Goal: Task Accomplishment & Management: Complete application form

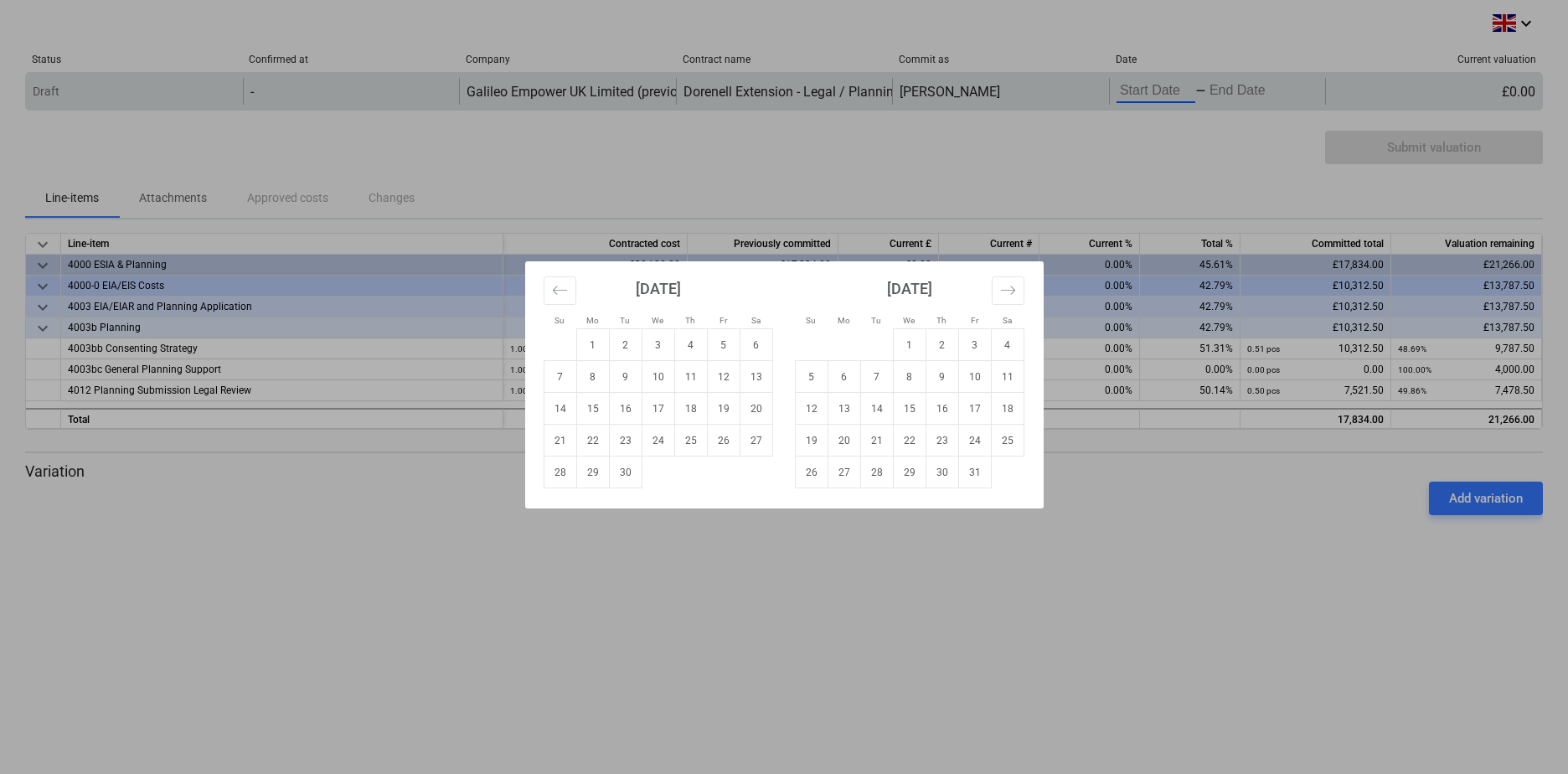
click at [1147, 93] on body "keyboard_arrow_down Status Confirmed at Company Contract name Commit as Date Cu…" at bounding box center [784, 387] width 1568 height 774
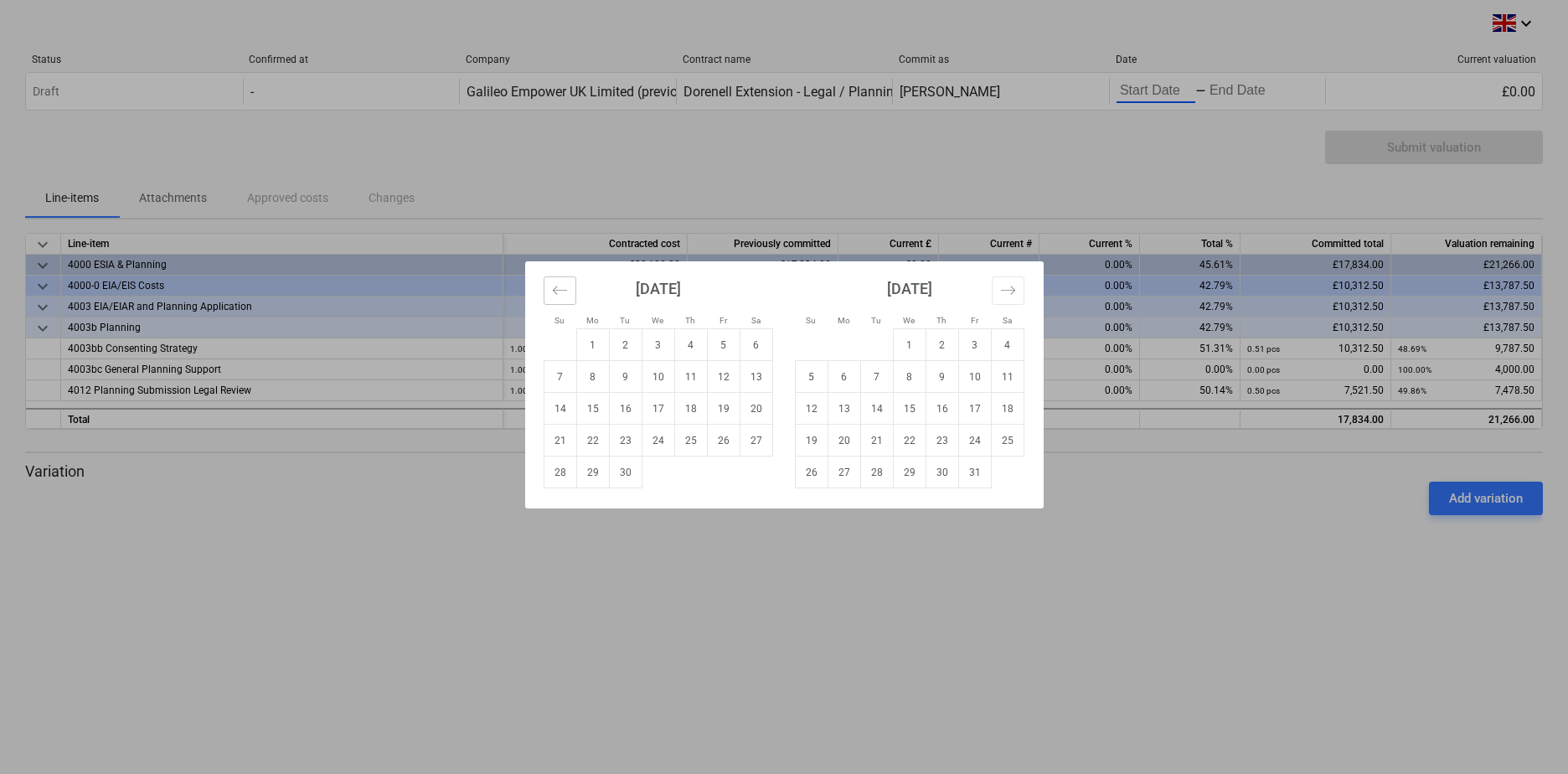
click at [559, 291] on icon "Move backward to switch to the previous month." at bounding box center [559, 289] width 16 height 16
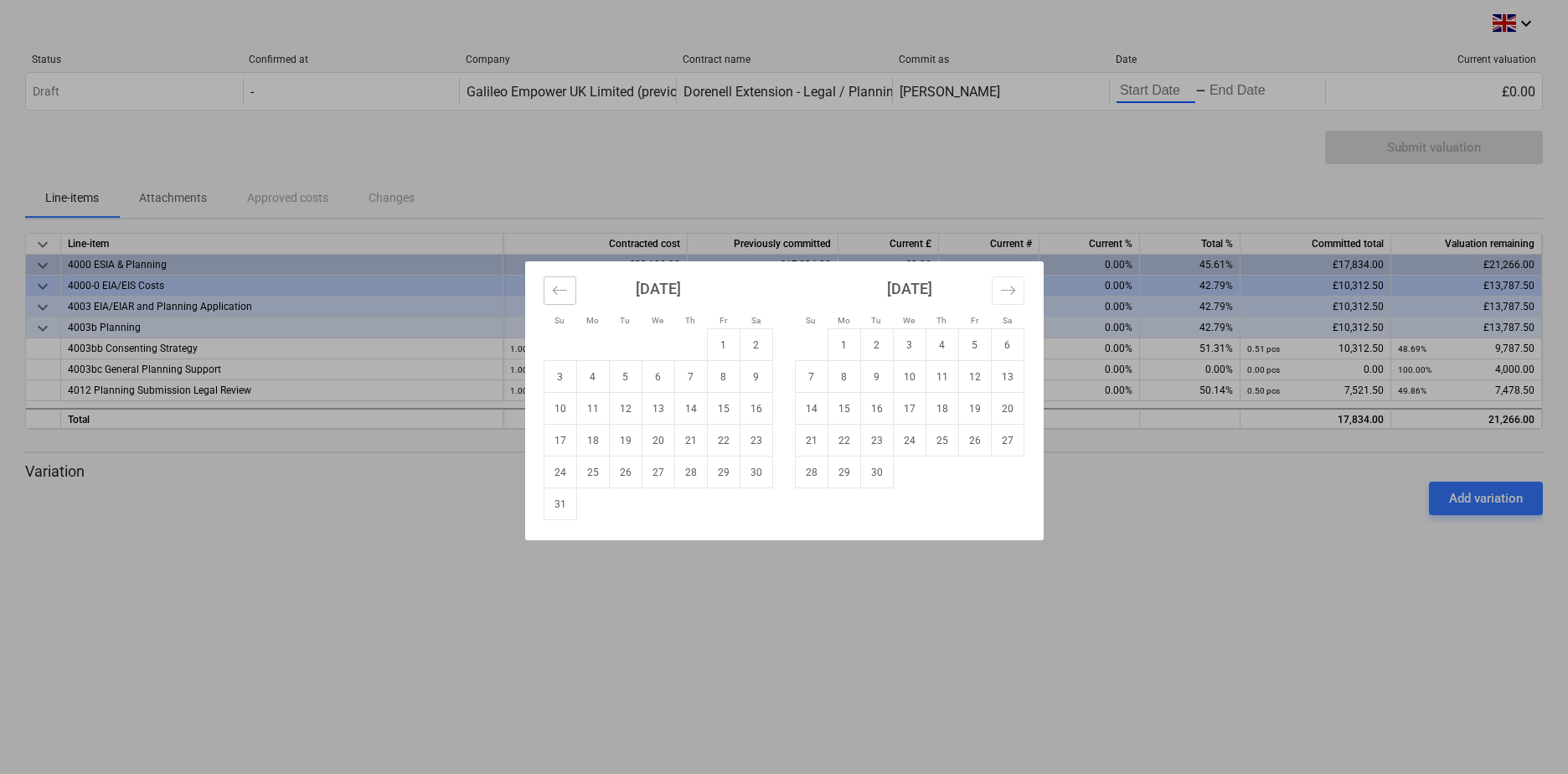
click at [559, 291] on icon "Move backward to switch to the previous month." at bounding box center [559, 289] width 16 height 16
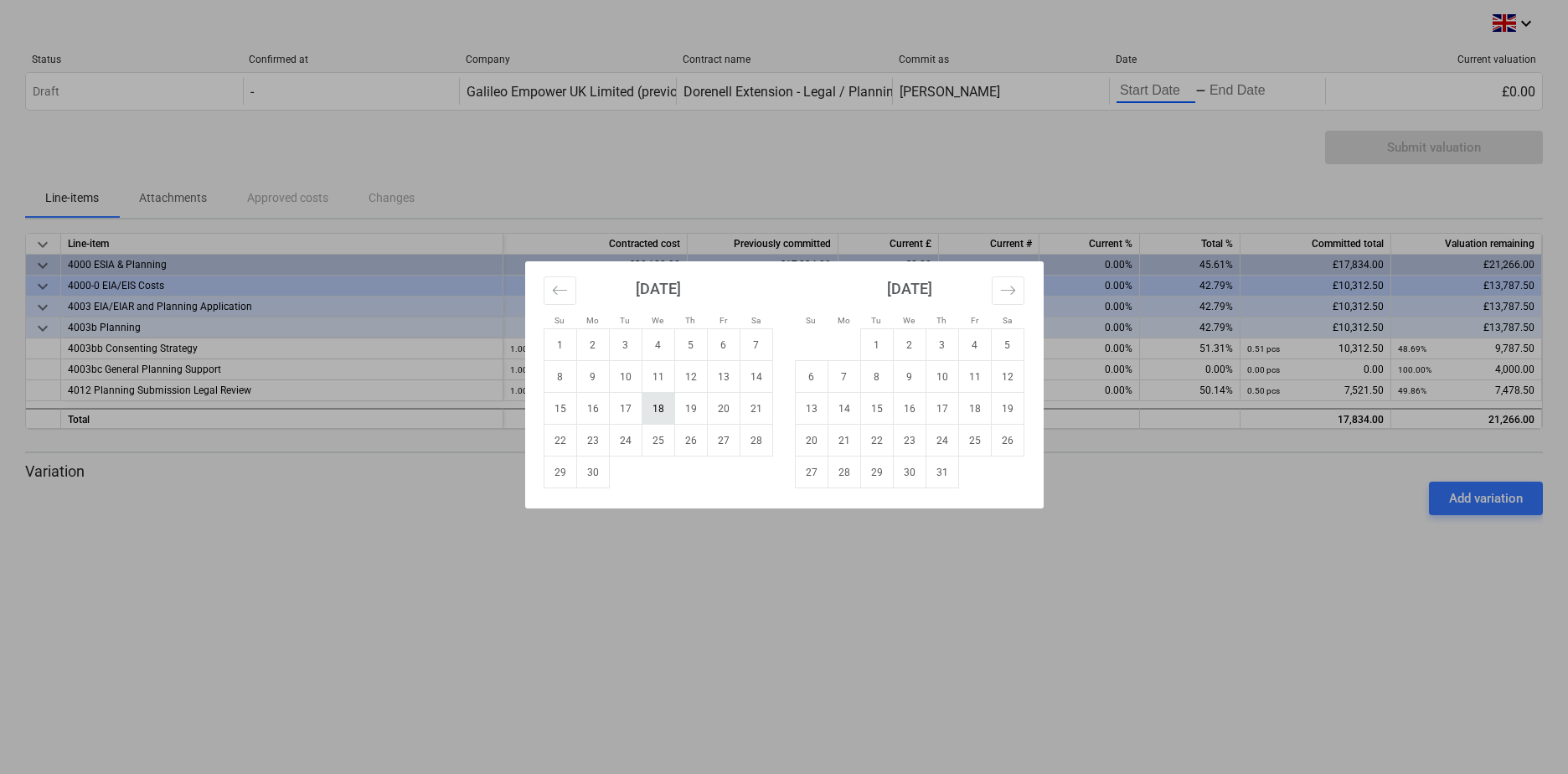
click at [661, 411] on td "18" at bounding box center [658, 408] width 32 height 32
type input "[DATE]"
click at [845, 478] on td "28" at bounding box center [843, 473] width 32 height 32
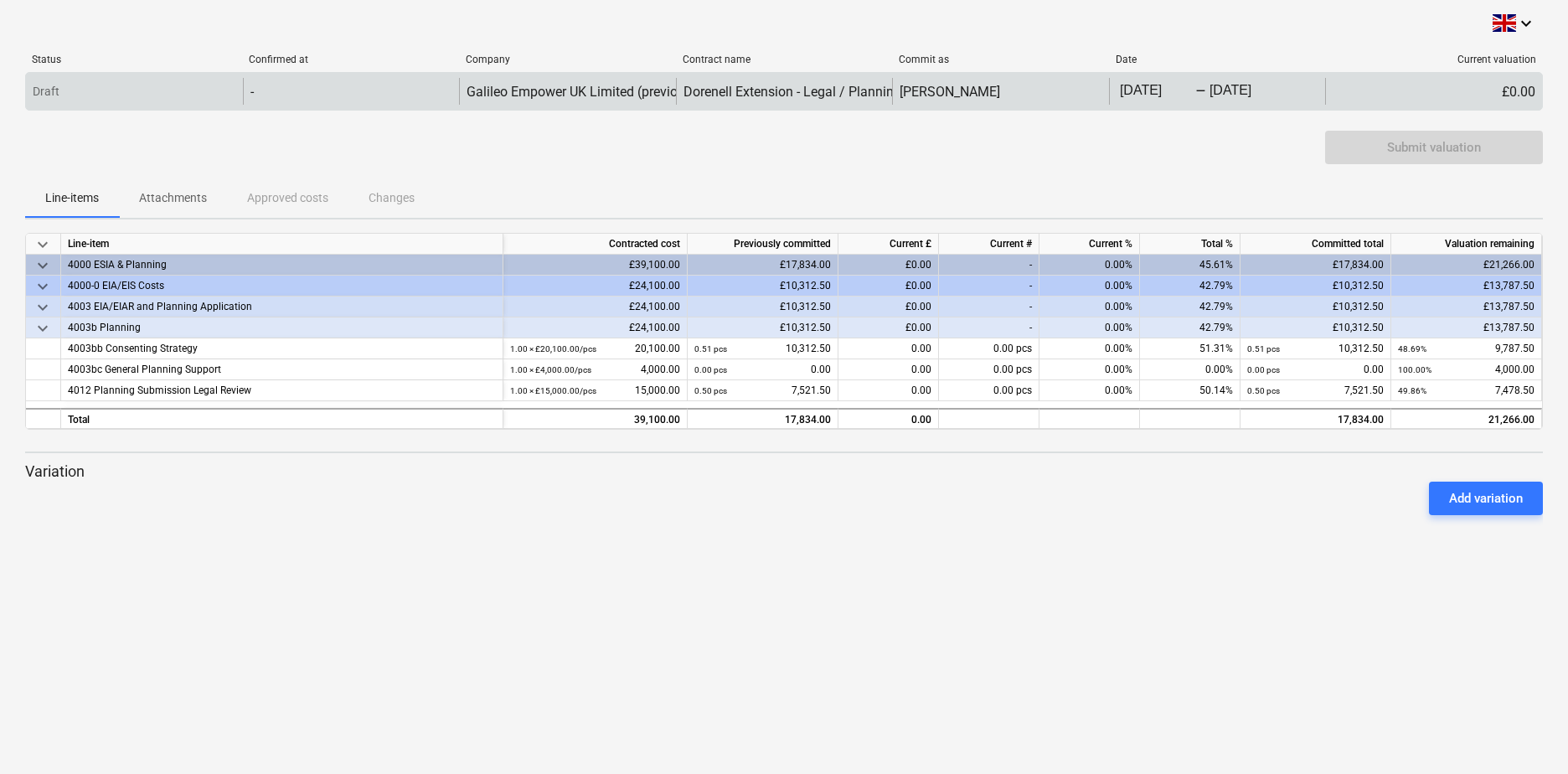
click at [1500, 94] on div "£0.00" at bounding box center [1434, 91] width 217 height 27
click at [1508, 94] on div "£0.00" at bounding box center [1434, 91] width 217 height 27
click at [1523, 103] on div "£0.00" at bounding box center [1434, 91] width 217 height 27
click at [1517, 98] on div "£0.00" at bounding box center [1434, 91] width 217 height 27
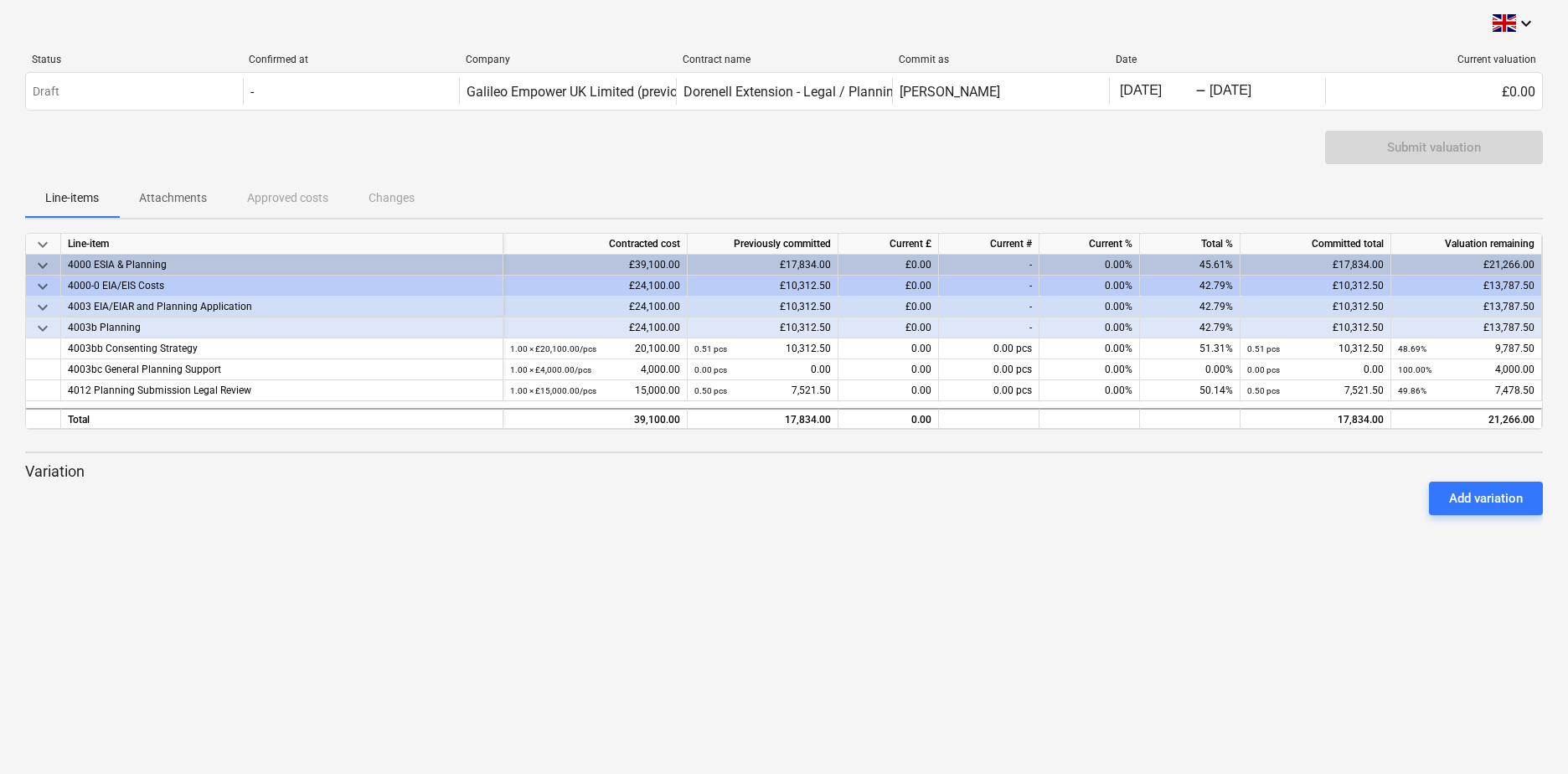
click at [928, 182] on div "Line-items Attachments Approved costs Changes" at bounding box center [784, 198] width 1518 height 41
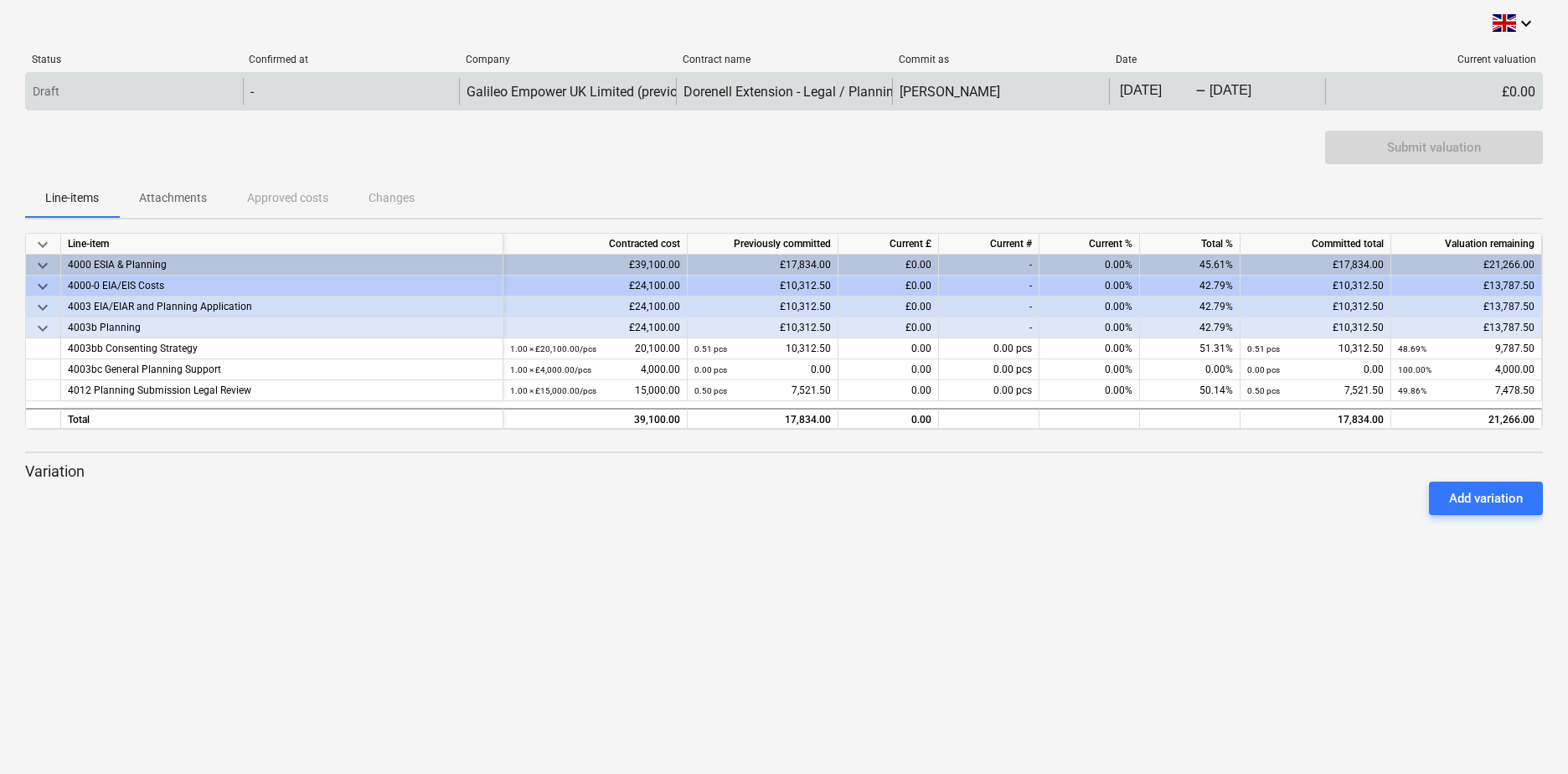
click at [1510, 86] on div "£0.00" at bounding box center [1434, 91] width 217 height 27
click at [1516, 88] on div "£0.00" at bounding box center [1434, 91] width 217 height 27
click at [220, 88] on div "Draft" at bounding box center [135, 91] width 217 height 27
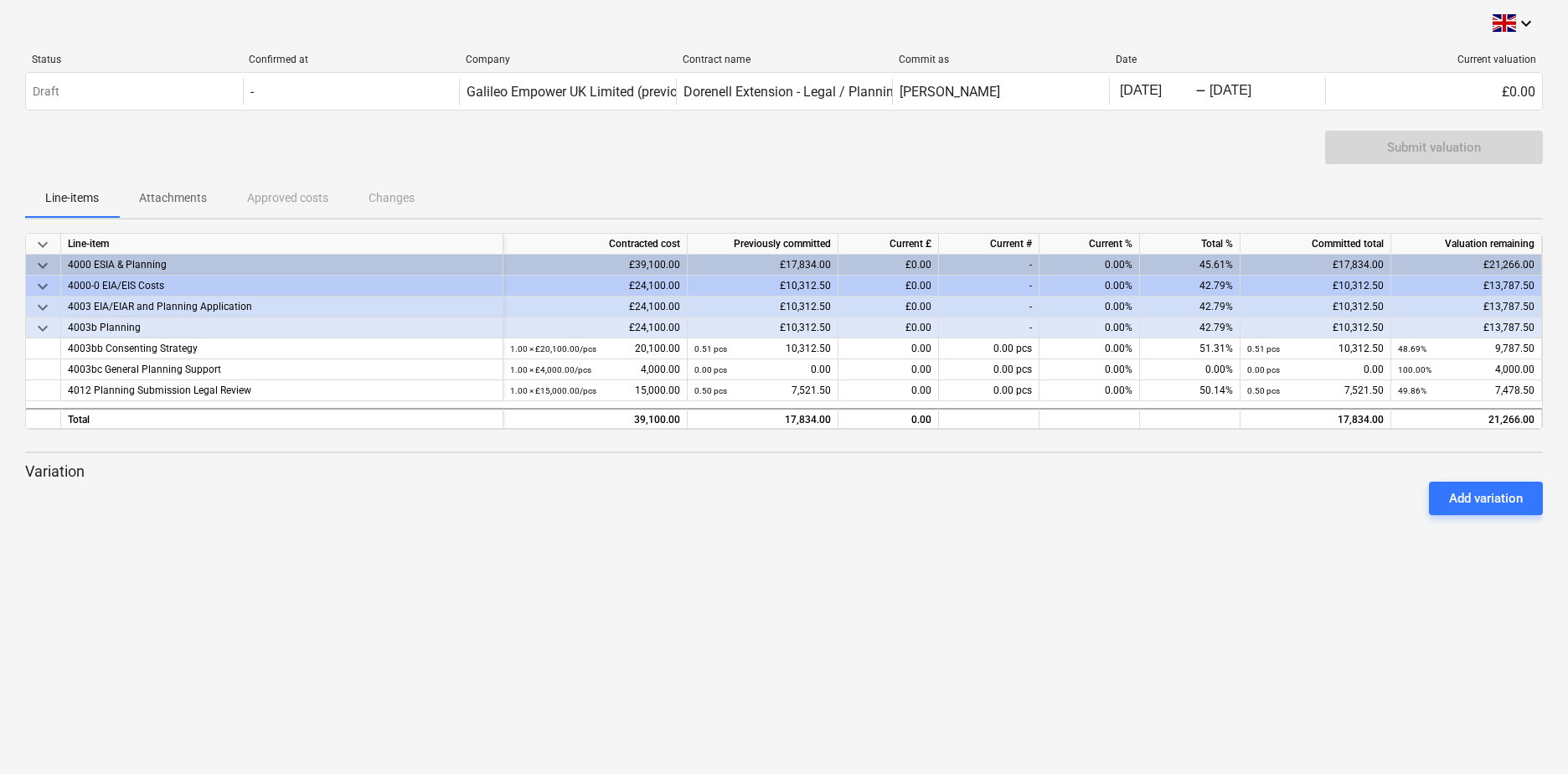
click at [337, 145] on div "Submit valuation" at bounding box center [784, 154] width 1518 height 47
click at [42, 264] on span "keyboard_arrow_down" at bounding box center [42, 265] width 20 height 20
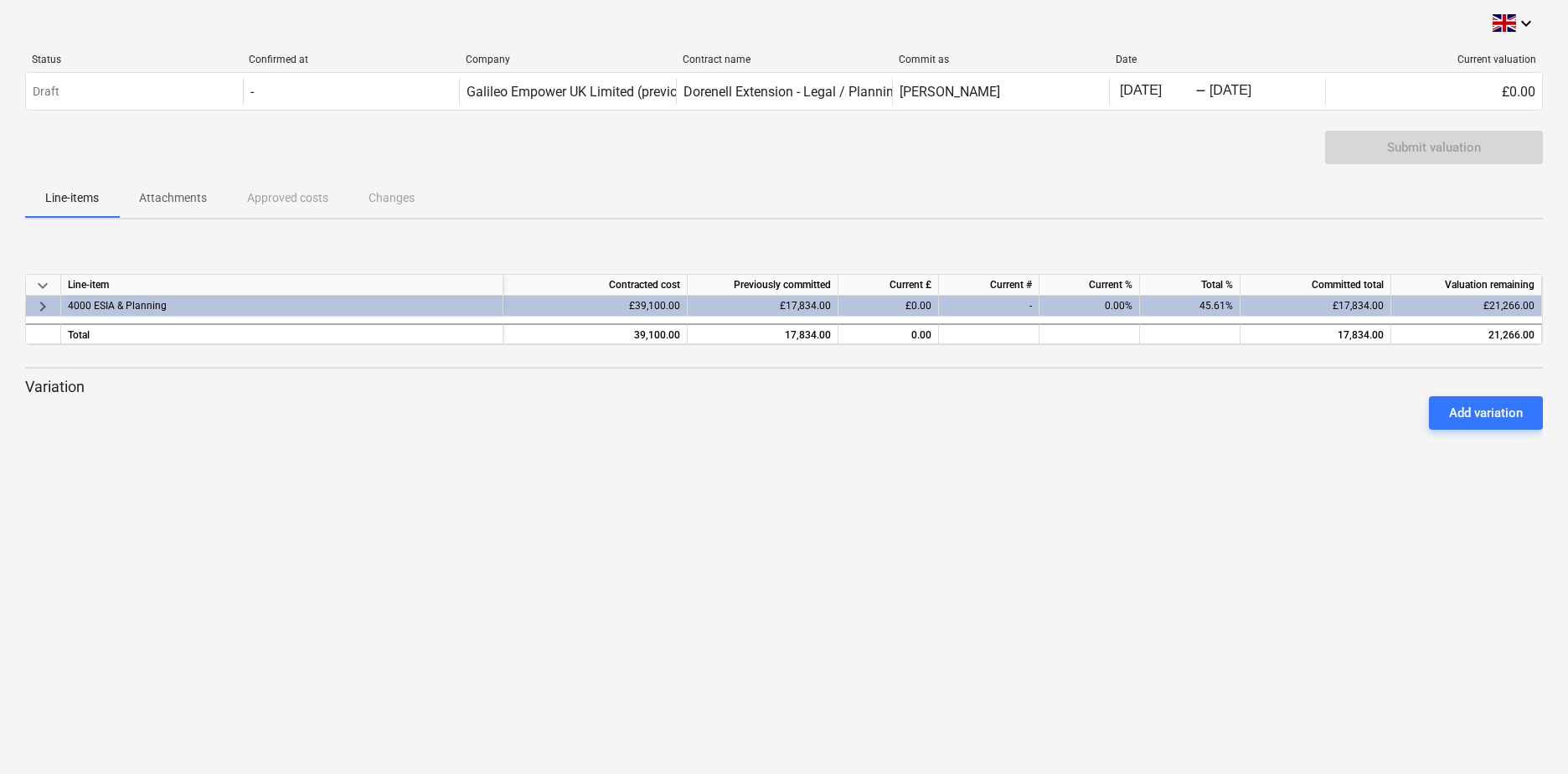
click at [43, 311] on span "keyboard_arrow_right" at bounding box center [42, 306] width 20 height 20
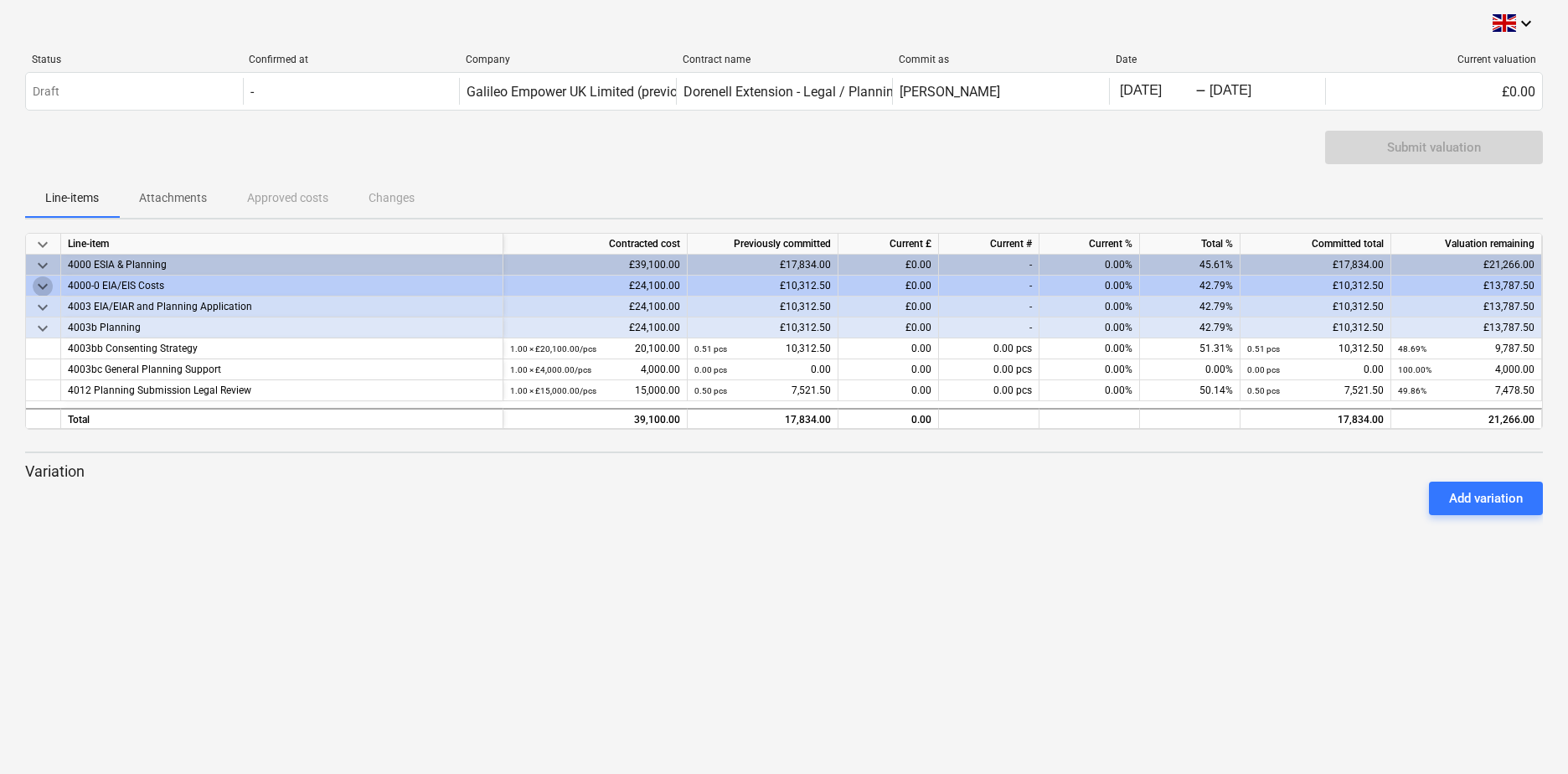
click at [41, 282] on span "keyboard_arrow_down" at bounding box center [42, 287] width 20 height 20
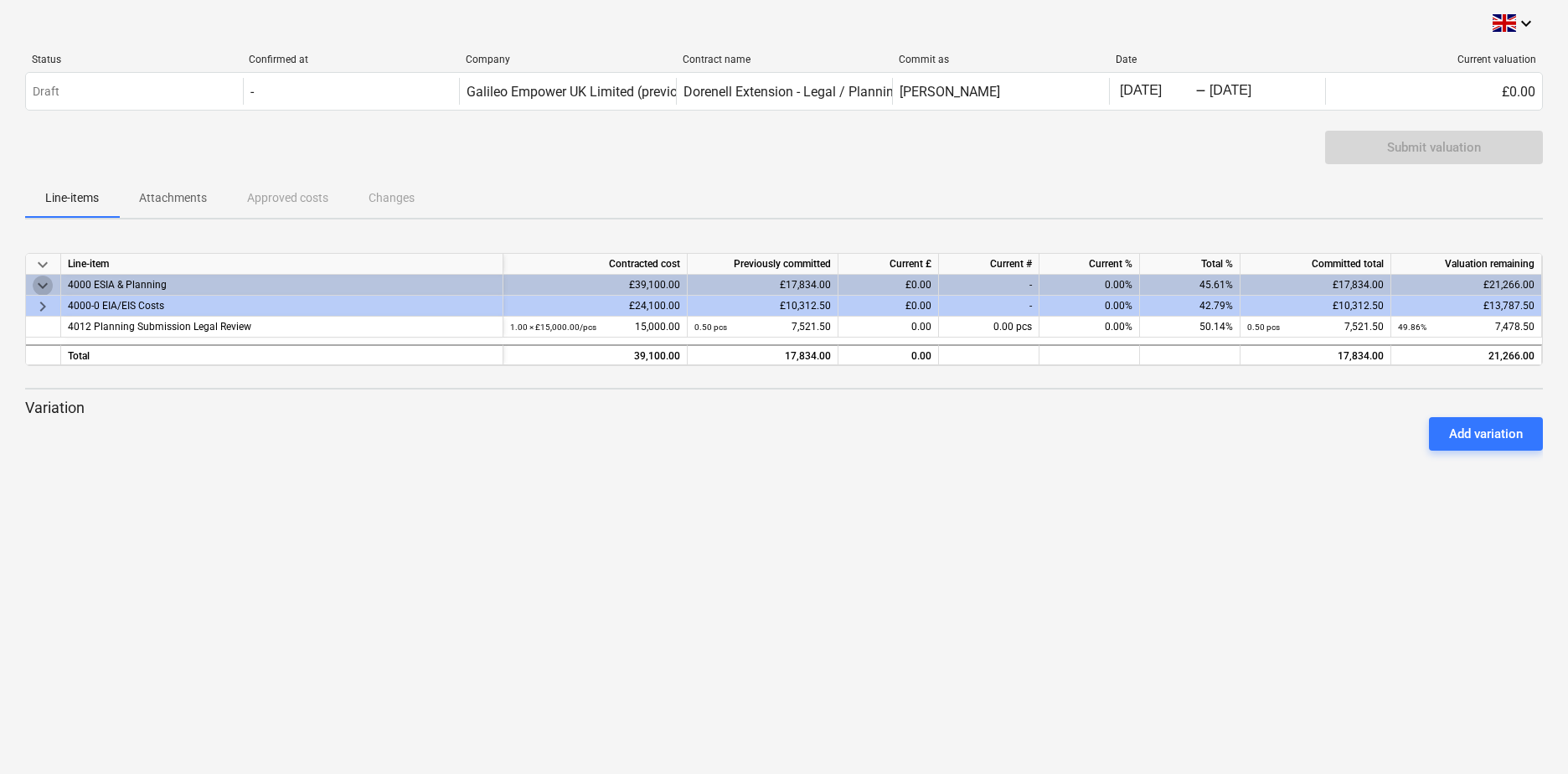
click at [40, 284] on span "keyboard_arrow_down" at bounding box center [42, 285] width 20 height 20
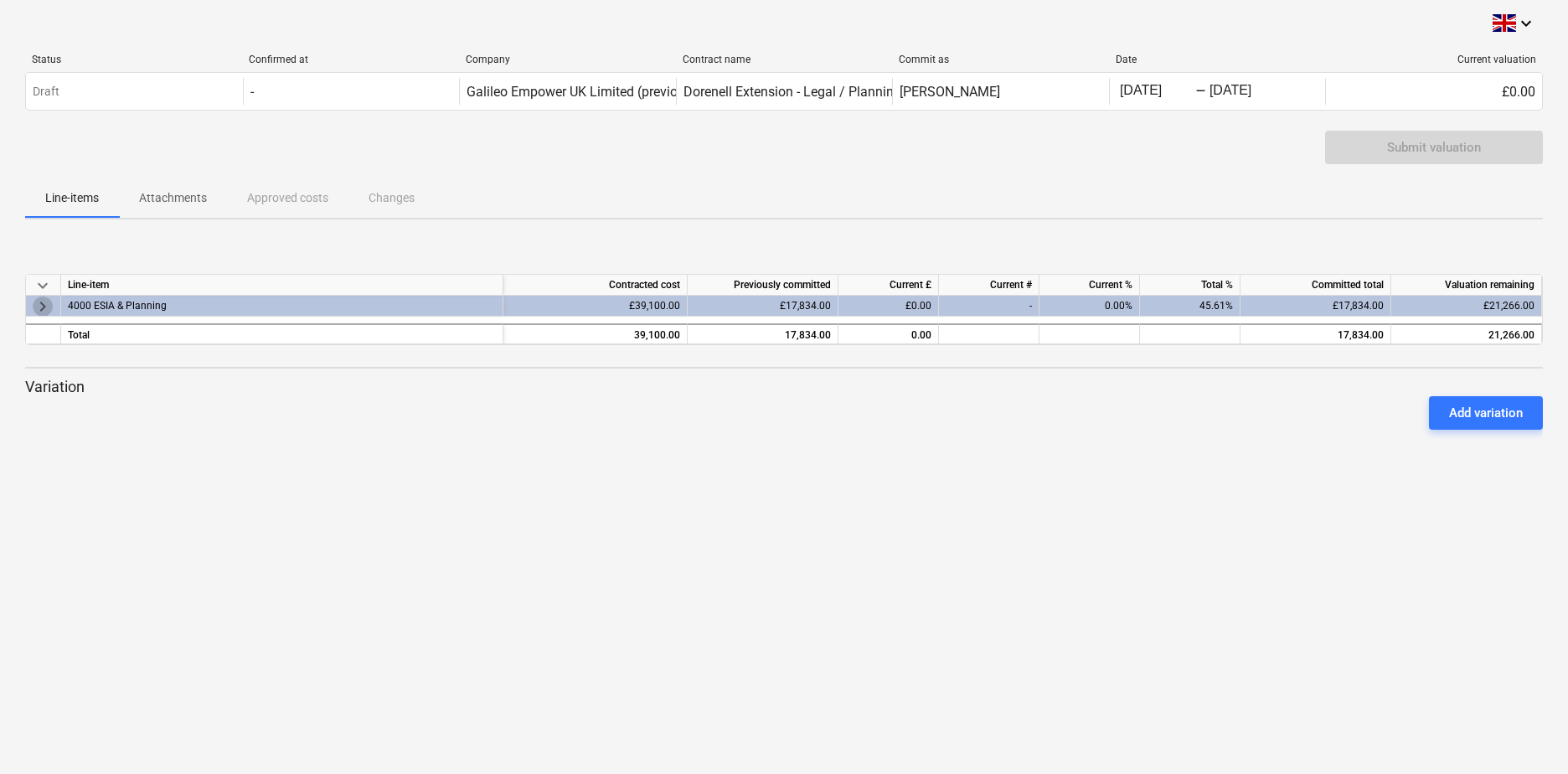
click at [49, 306] on span "keyboard_arrow_right" at bounding box center [42, 306] width 20 height 20
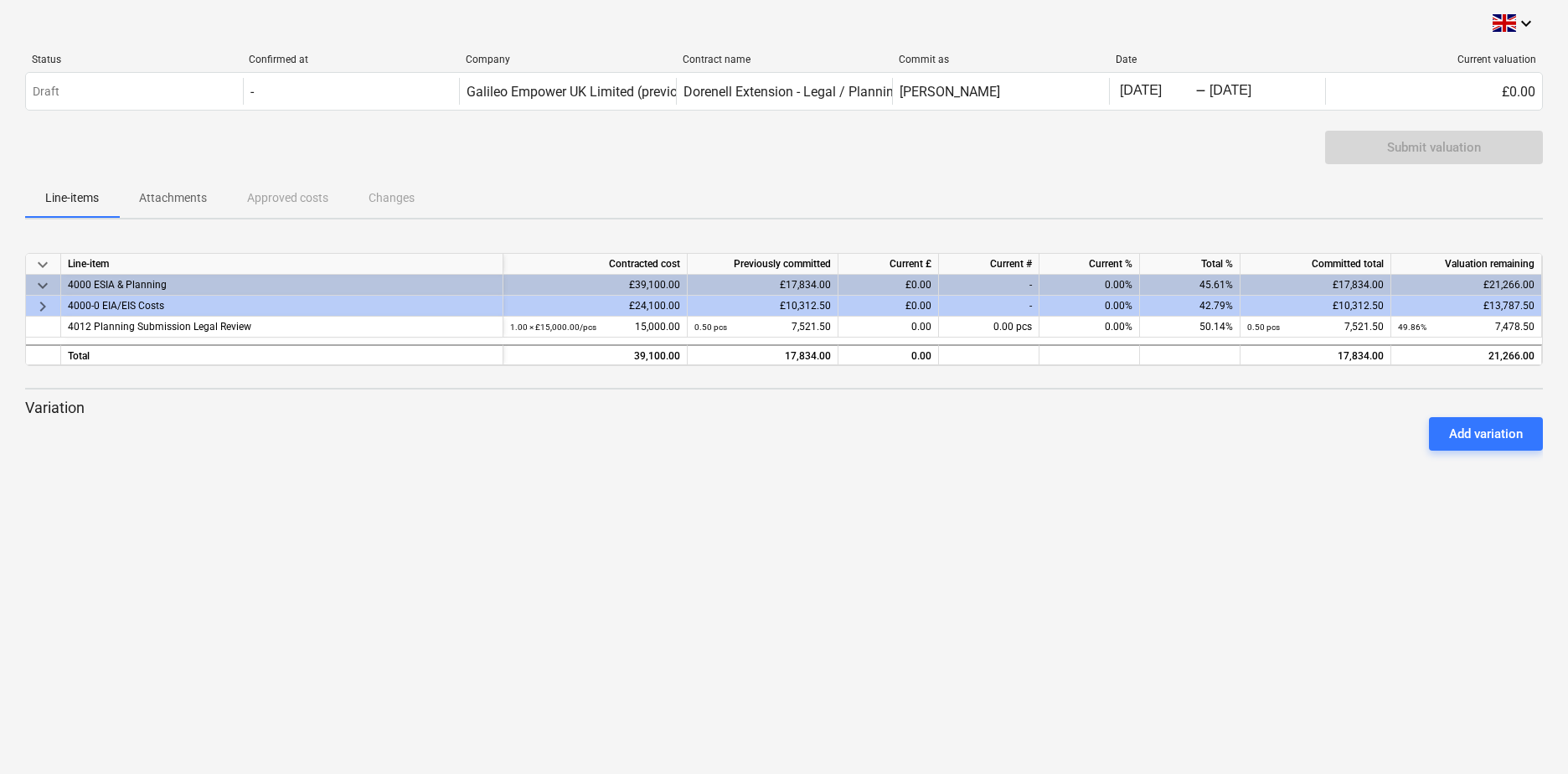
click at [41, 310] on span "keyboard_arrow_right" at bounding box center [42, 306] width 20 height 20
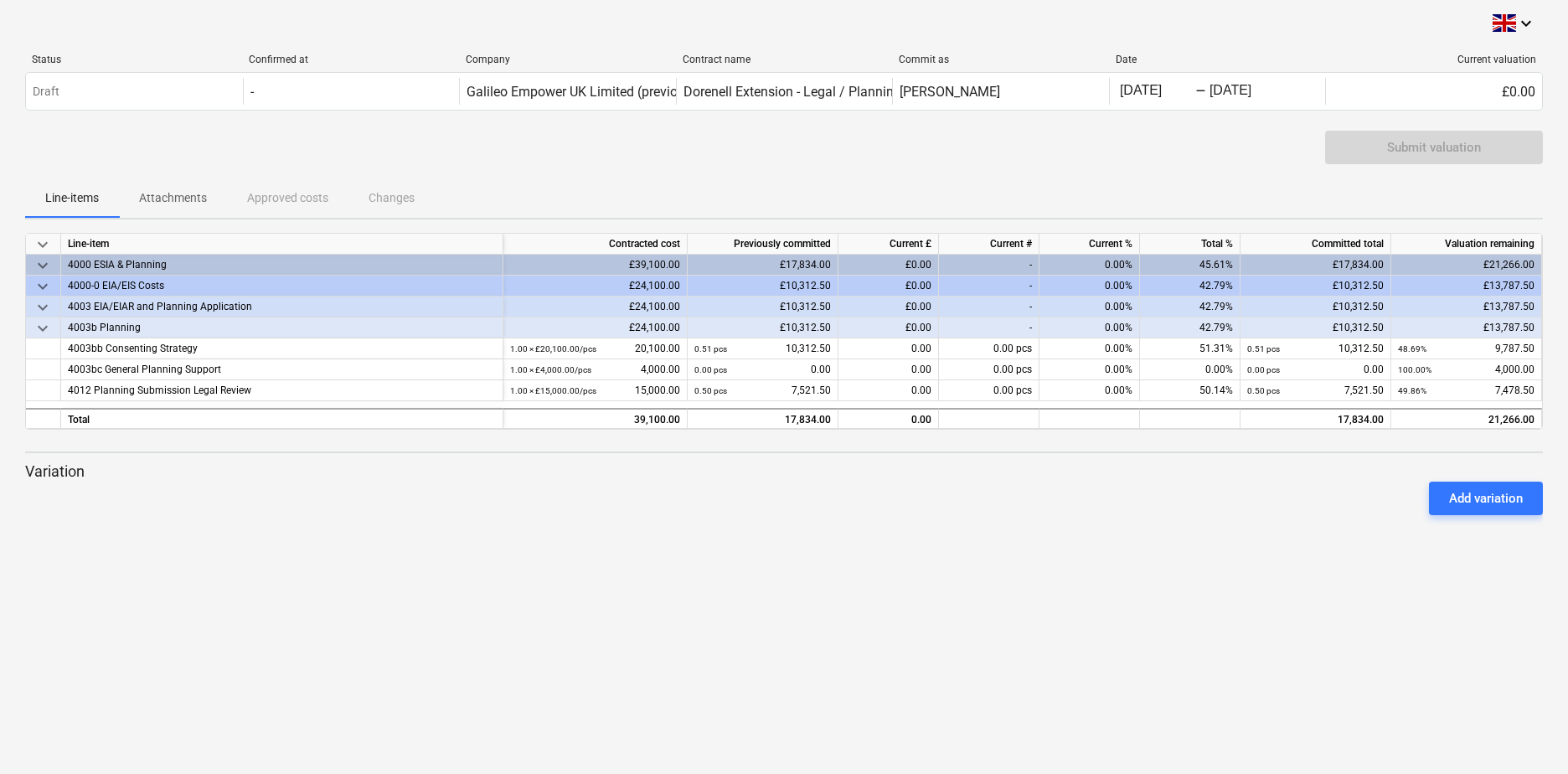
click at [1281, 142] on div "Submit valuation" at bounding box center [784, 154] width 1518 height 47
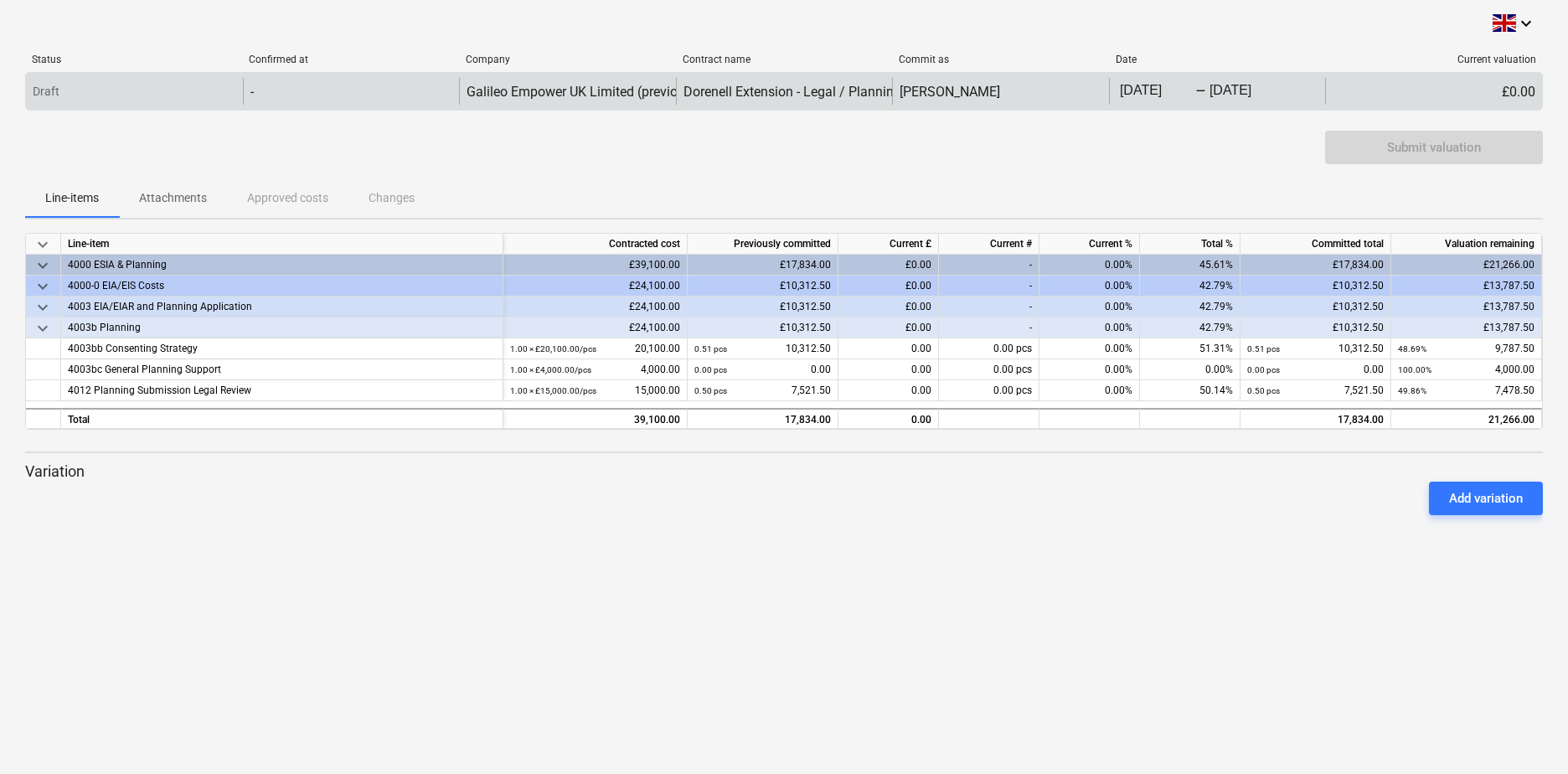
click at [362, 91] on div "-" at bounding box center [352, 91] width 217 height 27
click at [266, 99] on div "-" at bounding box center [352, 91] width 217 height 27
click at [131, 92] on div "Draft" at bounding box center [135, 91] width 217 height 27
click at [51, 97] on p "Draft" at bounding box center [45, 91] width 27 height 18
drag, startPoint x: 103, startPoint y: 95, endPoint x: 42, endPoint y: 89, distance: 61.3
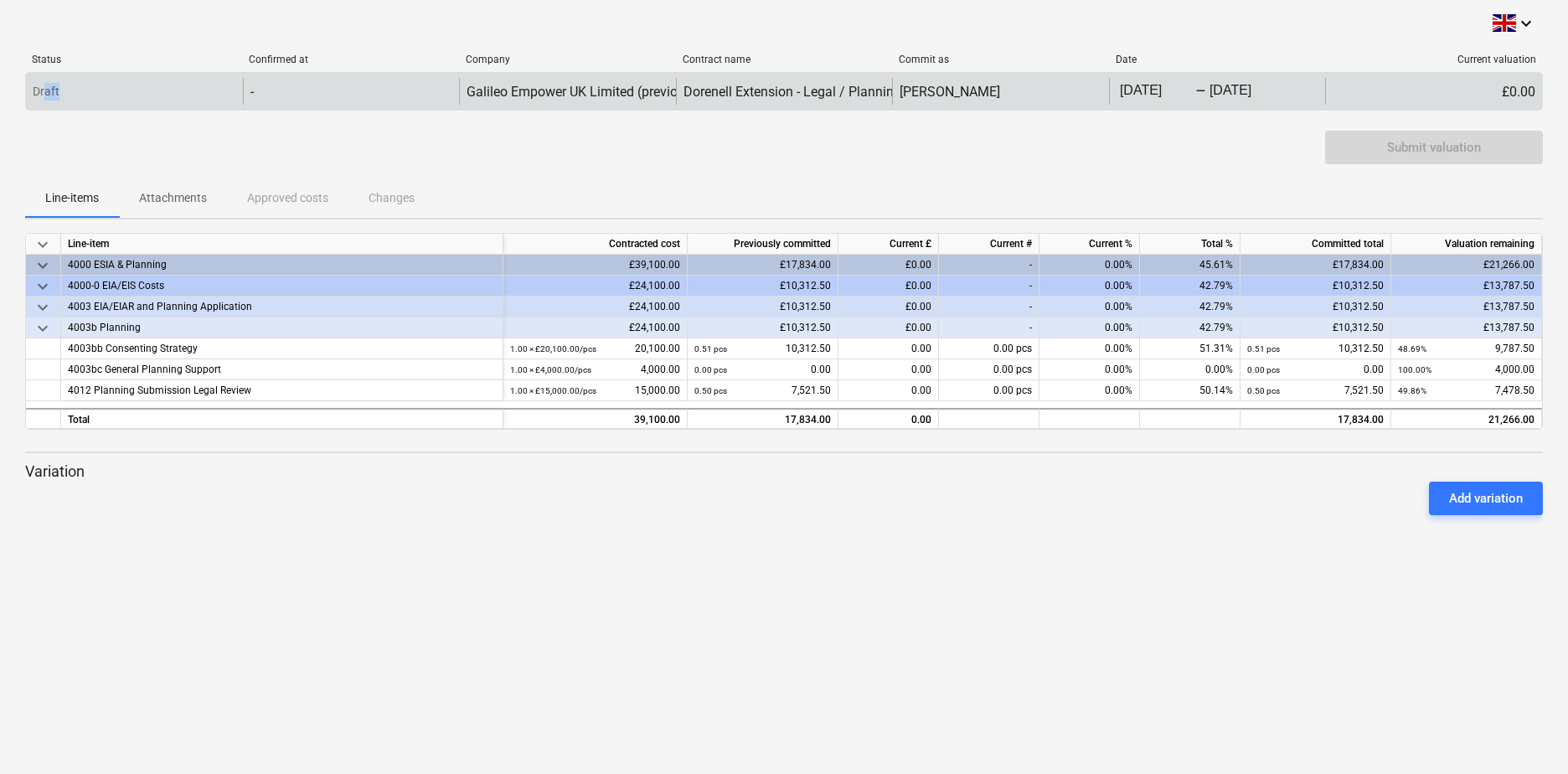
click at [42, 89] on div "Draft" at bounding box center [135, 91] width 217 height 27
click at [857, 97] on div "Dorenell Extension - Legal / Planning Advice and Review" at bounding box center [849, 91] width 332 height 16
click at [961, 94] on div "[PERSON_NAME]" at bounding box center [950, 91] width 100 height 16
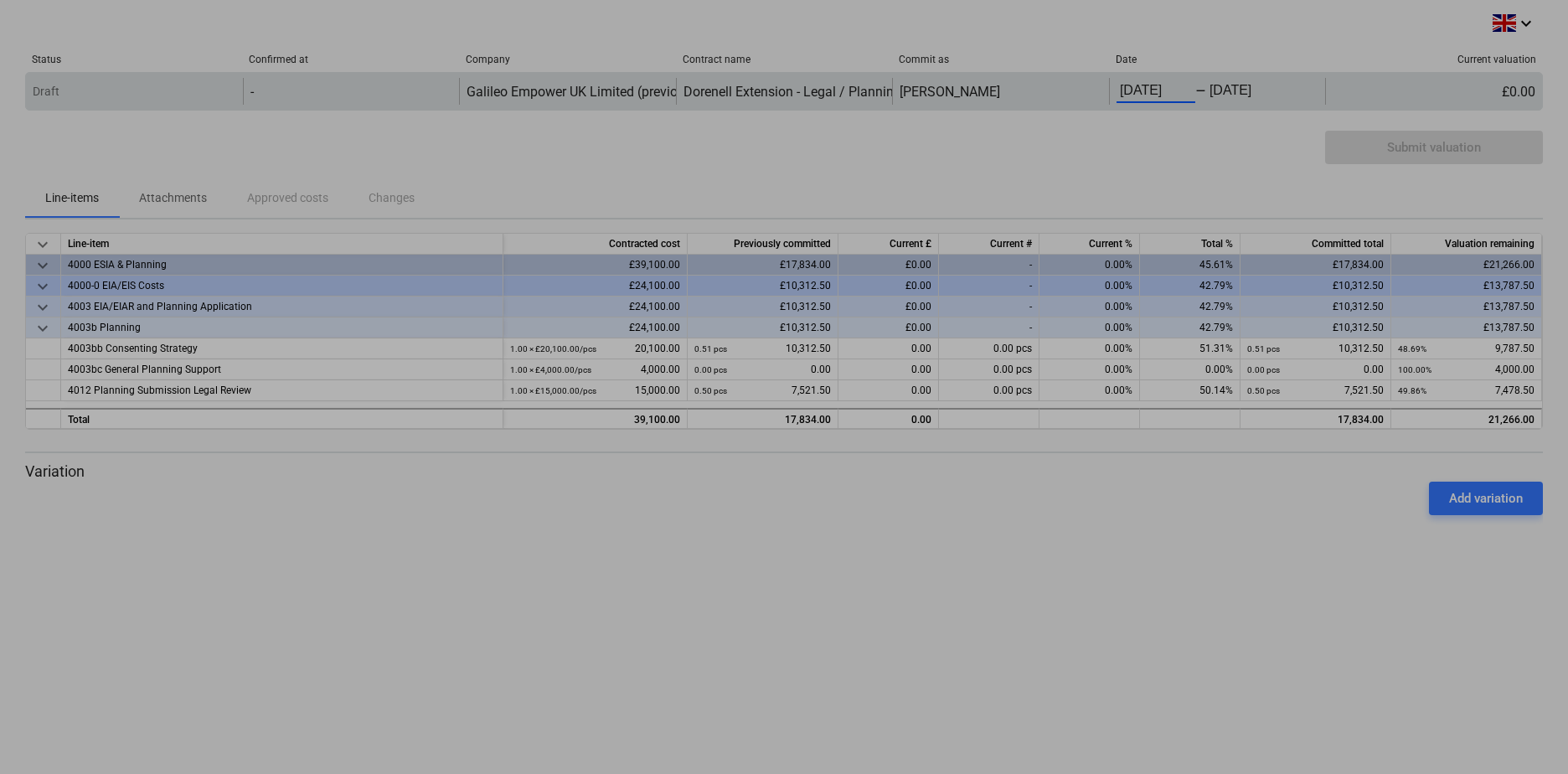
click at [1157, 93] on body "keyboard_arrow_down Status Confirmed at Company Contract name Commit as Date Cu…" at bounding box center [784, 387] width 1568 height 774
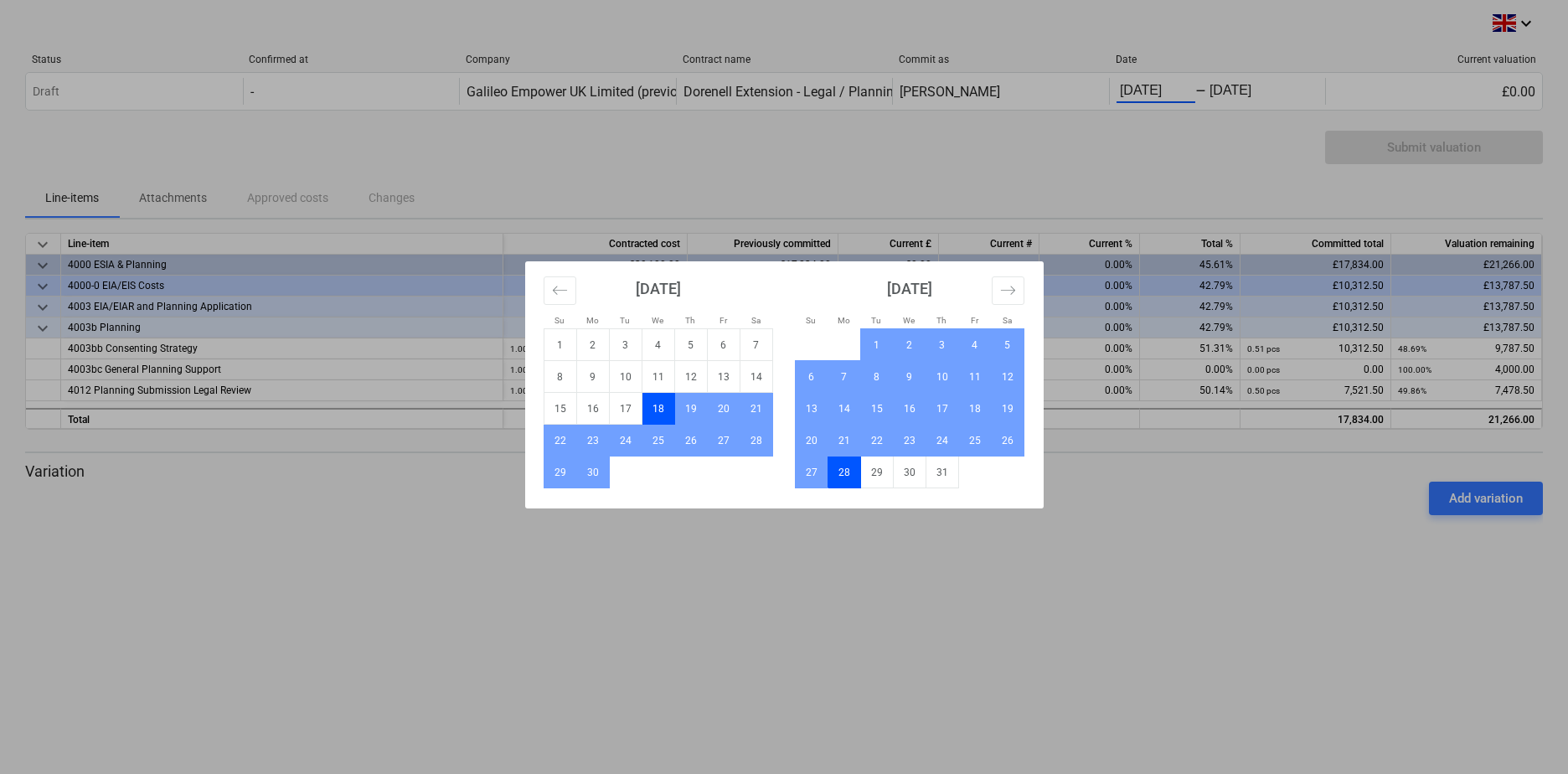
click at [855, 473] on td "28" at bounding box center [843, 473] width 32 height 32
type input "[DATE]"
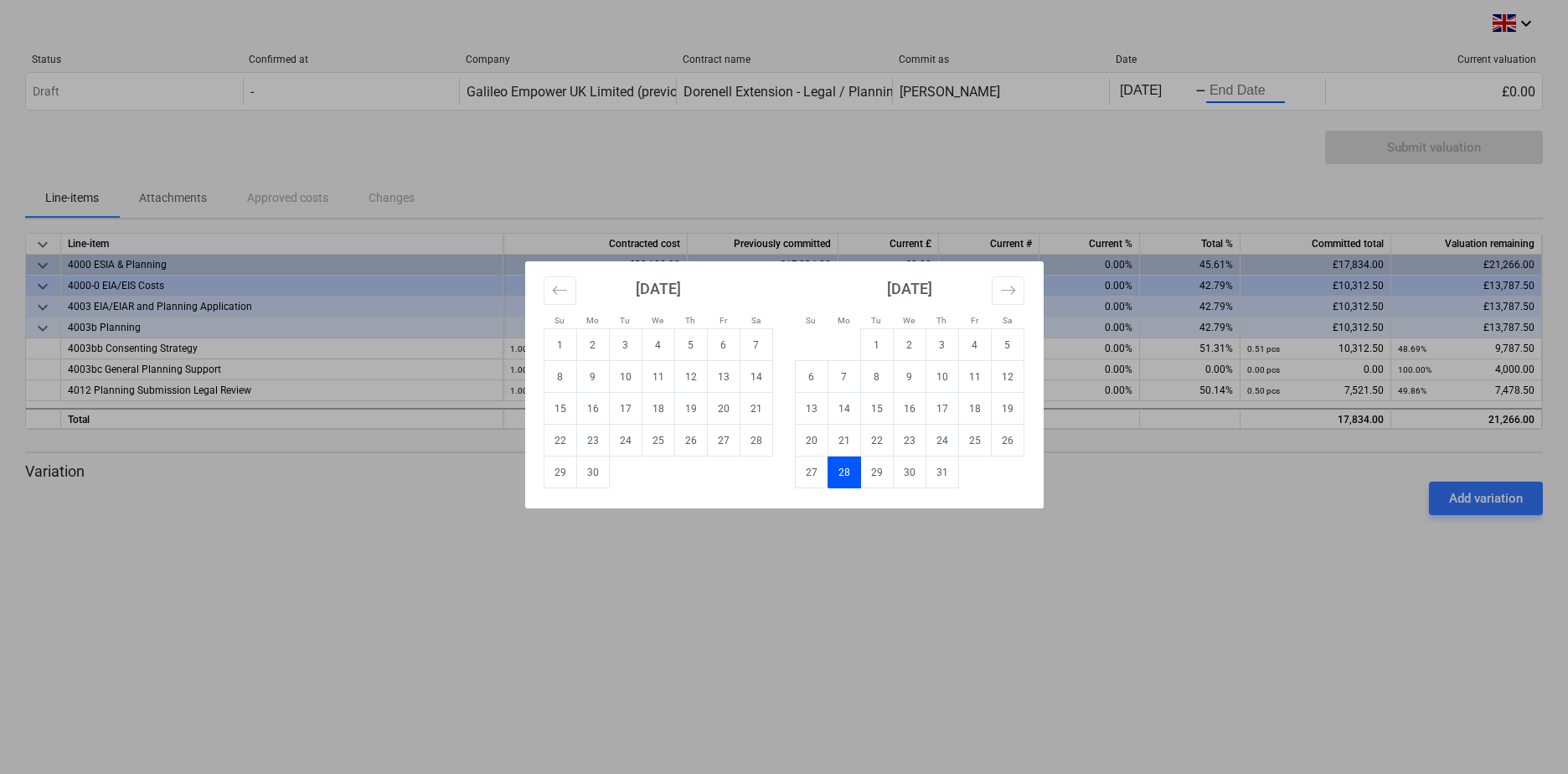
click at [848, 476] on td "28" at bounding box center [843, 473] width 32 height 32
click at [654, 409] on td "18" at bounding box center [658, 408] width 32 height 32
type input "[DATE]"
click at [839, 472] on td "28" at bounding box center [843, 473] width 32 height 32
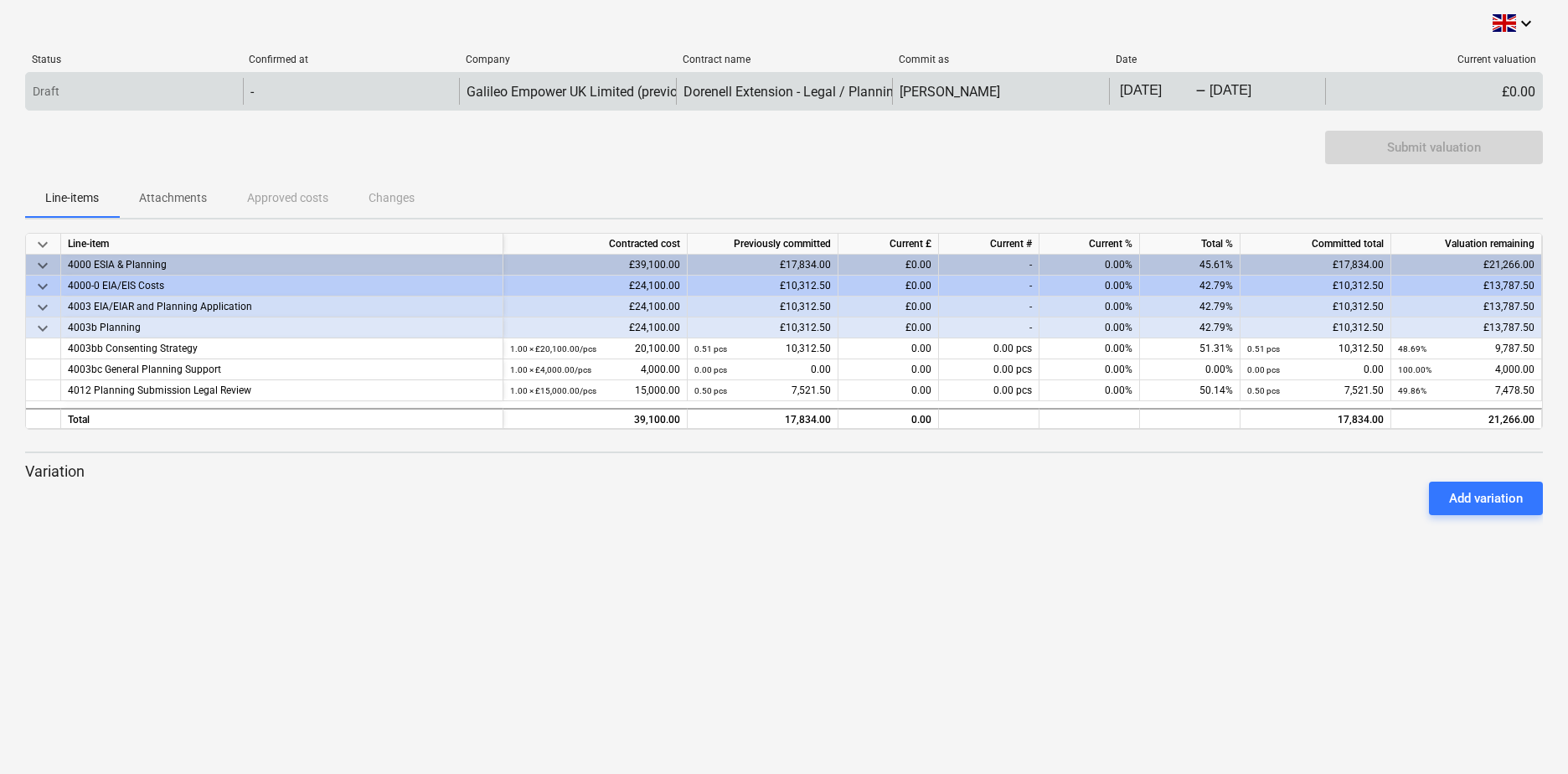
click at [1520, 85] on div "£0.00" at bounding box center [1434, 91] width 217 height 27
click at [1511, 97] on div "£0.00" at bounding box center [1434, 91] width 217 height 27
drag, startPoint x: 1511, startPoint y: 97, endPoint x: 1522, endPoint y: 95, distance: 11.2
click at [1522, 95] on div "£0.00" at bounding box center [1434, 91] width 217 height 27
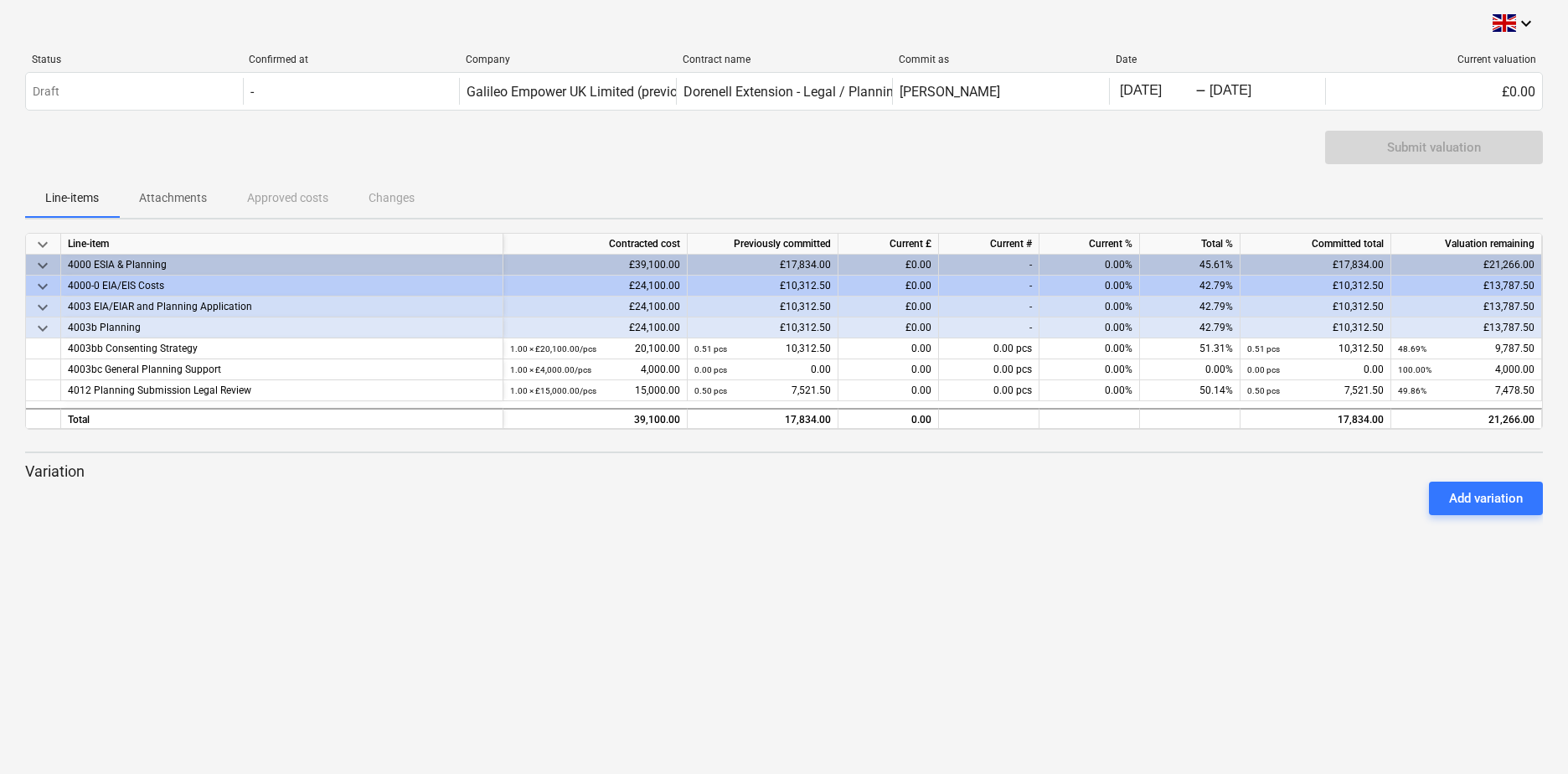
drag, startPoint x: 1522, startPoint y: 95, endPoint x: 1226, endPoint y: 190, distance: 310.9
click at [1166, 196] on div "Line-items Attachments Approved costs Changes" at bounding box center [784, 198] width 1518 height 41
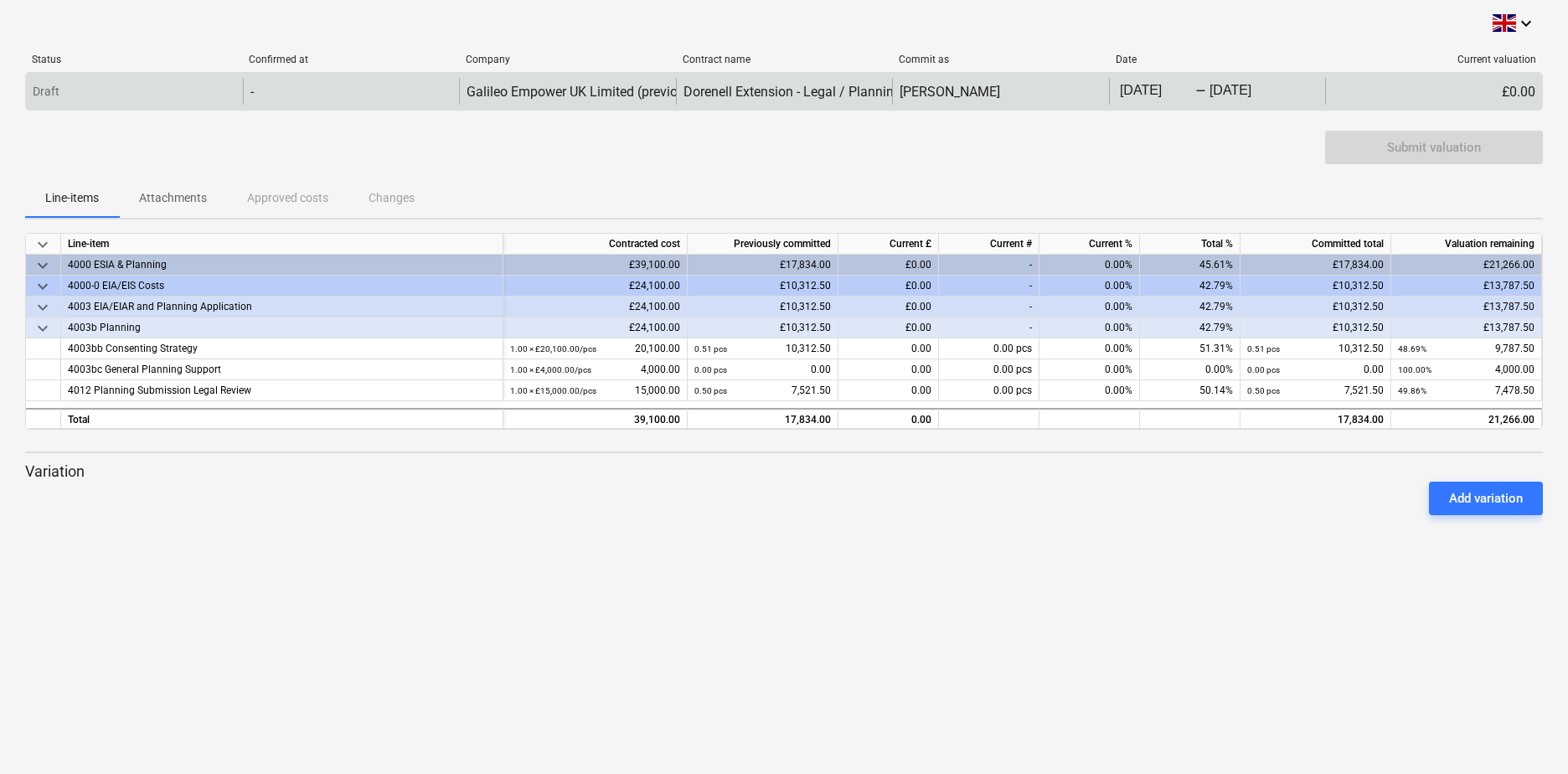
click at [1519, 91] on div "£0.00" at bounding box center [1434, 91] width 217 height 27
click at [1520, 90] on div "£0.00" at bounding box center [1434, 91] width 217 height 27
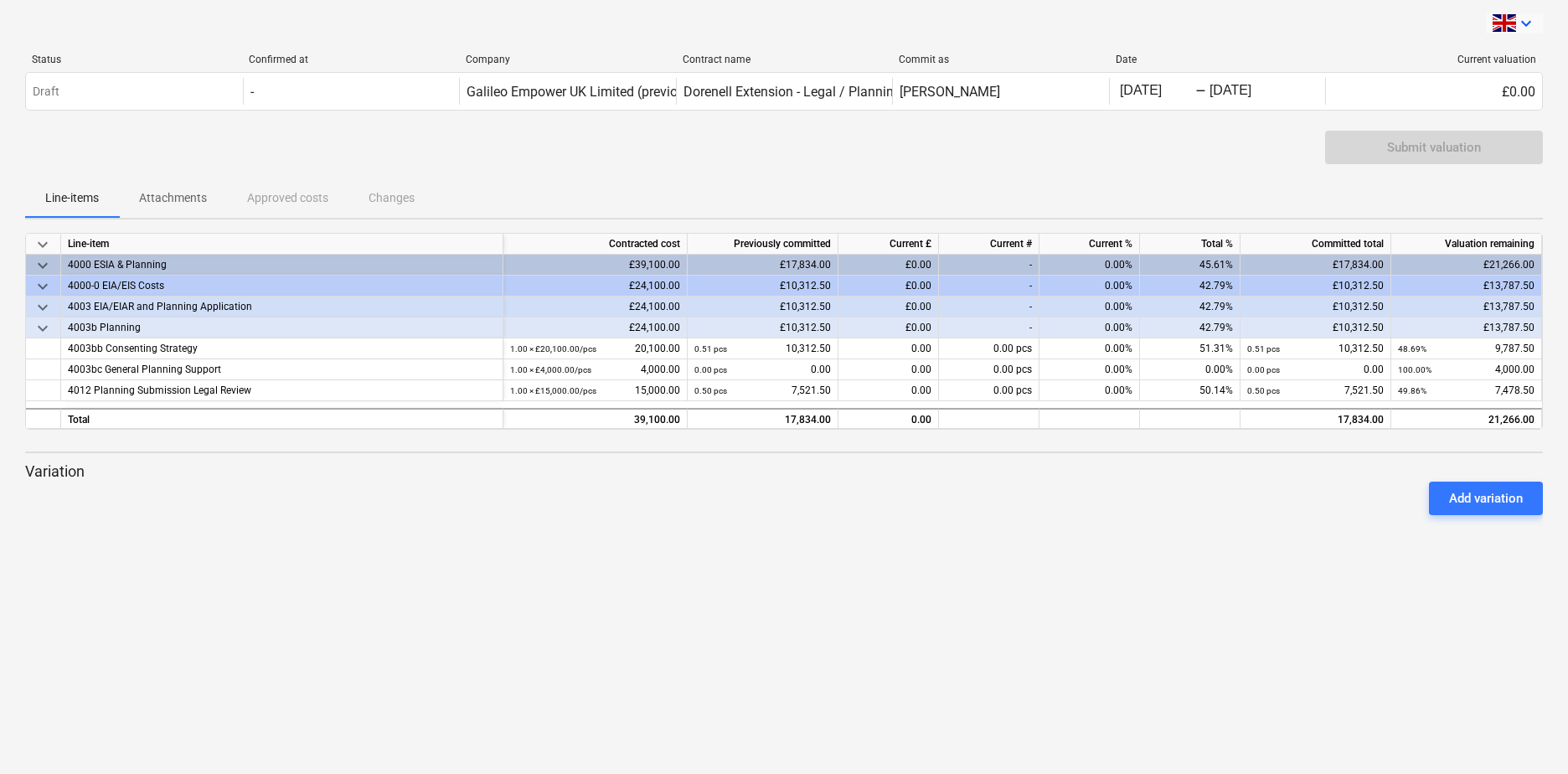
click at [1533, 21] on icon "keyboard_arrow_down" at bounding box center [1527, 24] width 20 height 20
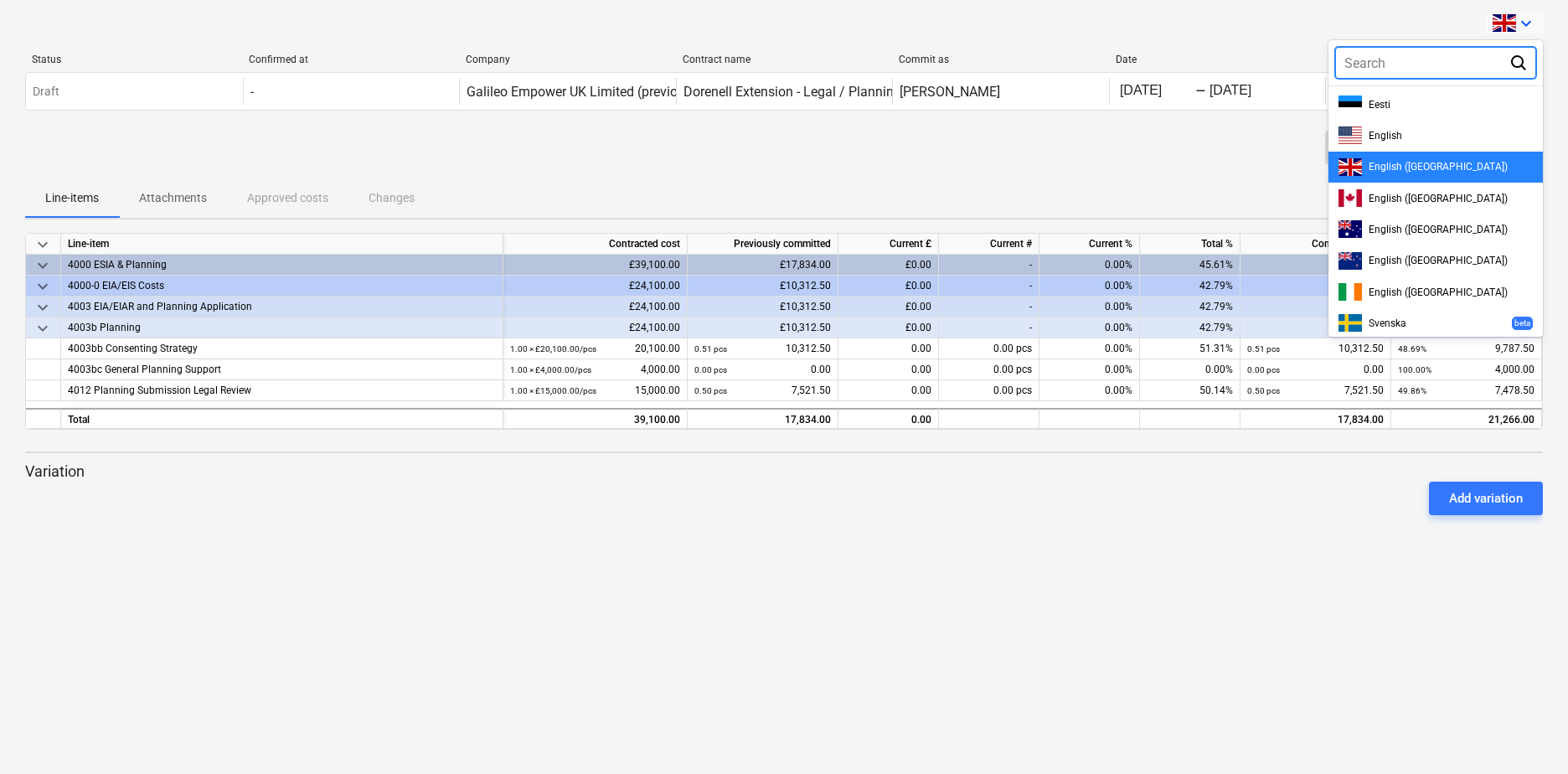
click at [1195, 123] on div at bounding box center [784, 387] width 1568 height 774
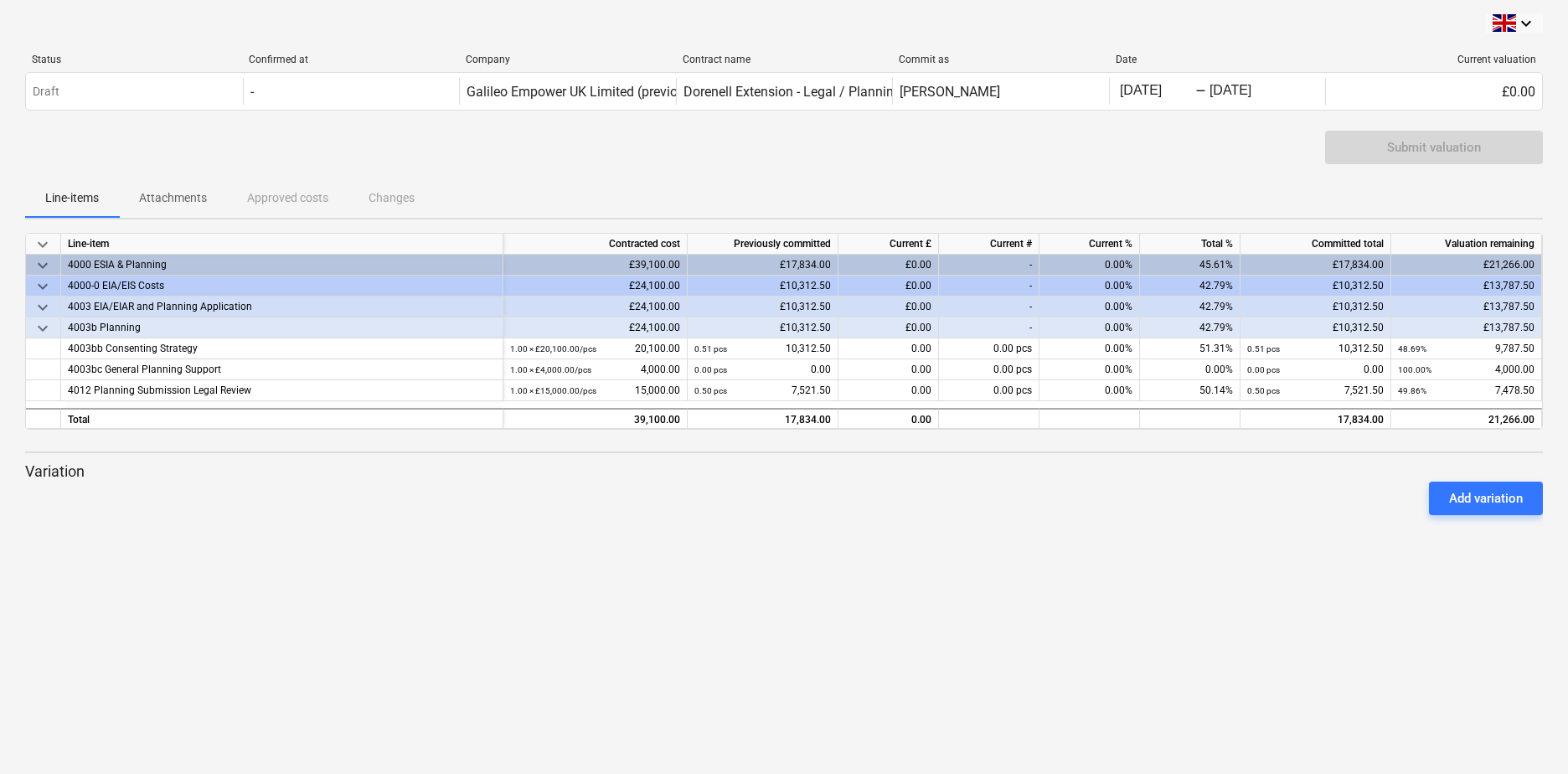
click at [1024, 264] on div "-" at bounding box center [989, 264] width 100 height 21
click at [915, 270] on div "£0.00" at bounding box center [888, 264] width 100 height 21
click at [910, 267] on div "£0.00" at bounding box center [888, 264] width 100 height 21
click at [912, 264] on div "£0.00" at bounding box center [888, 264] width 100 height 21
click at [913, 265] on div "£0.00" at bounding box center [888, 264] width 100 height 21
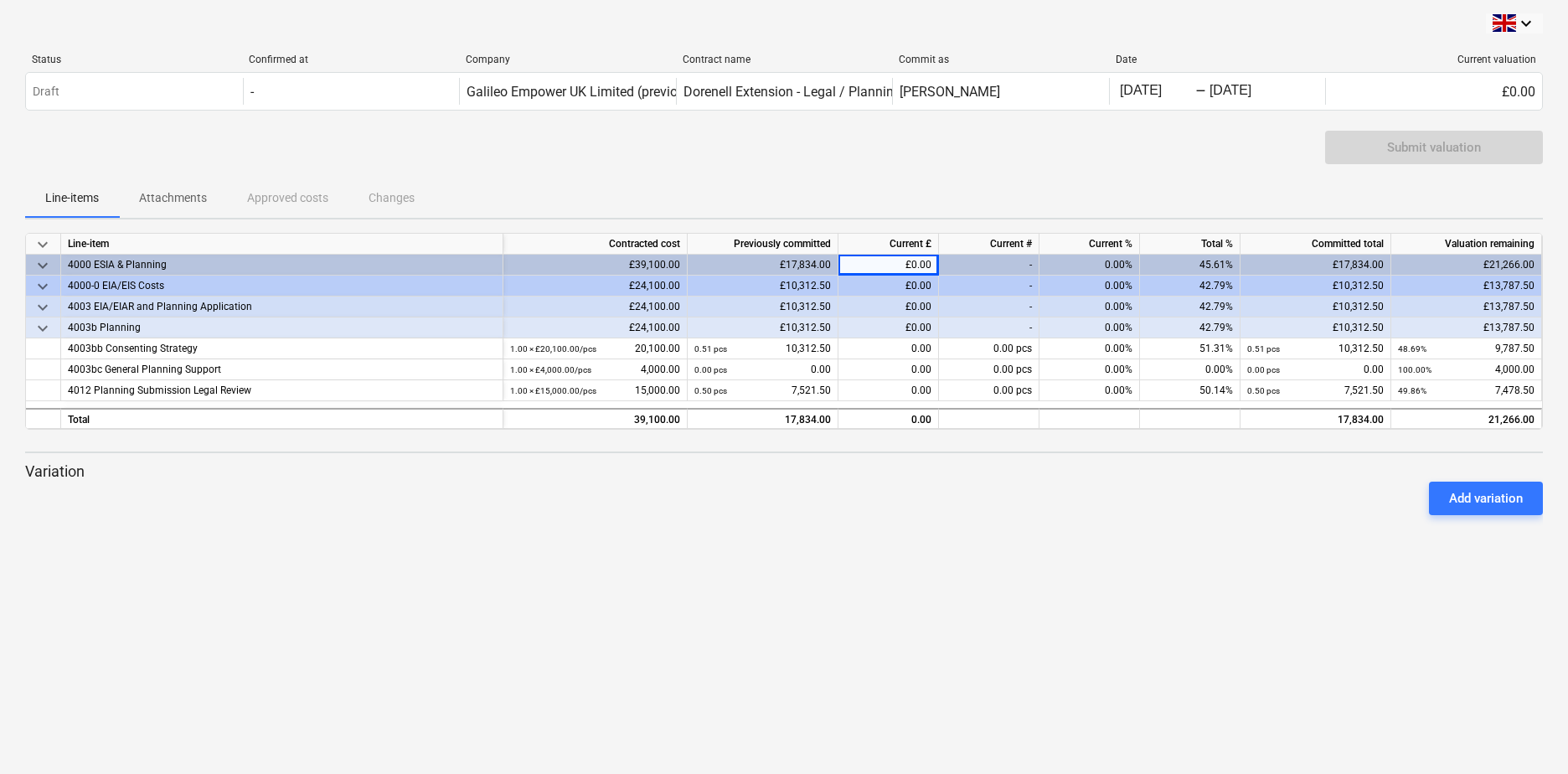
click at [908, 264] on div "£0.00" at bounding box center [888, 264] width 100 height 21
click at [1007, 263] on div "-" at bounding box center [989, 264] width 100 height 21
click at [1105, 261] on div "0.00%" at bounding box center [1089, 264] width 100 height 21
click at [662, 260] on div "£39,100.00" at bounding box center [596, 264] width 184 height 21
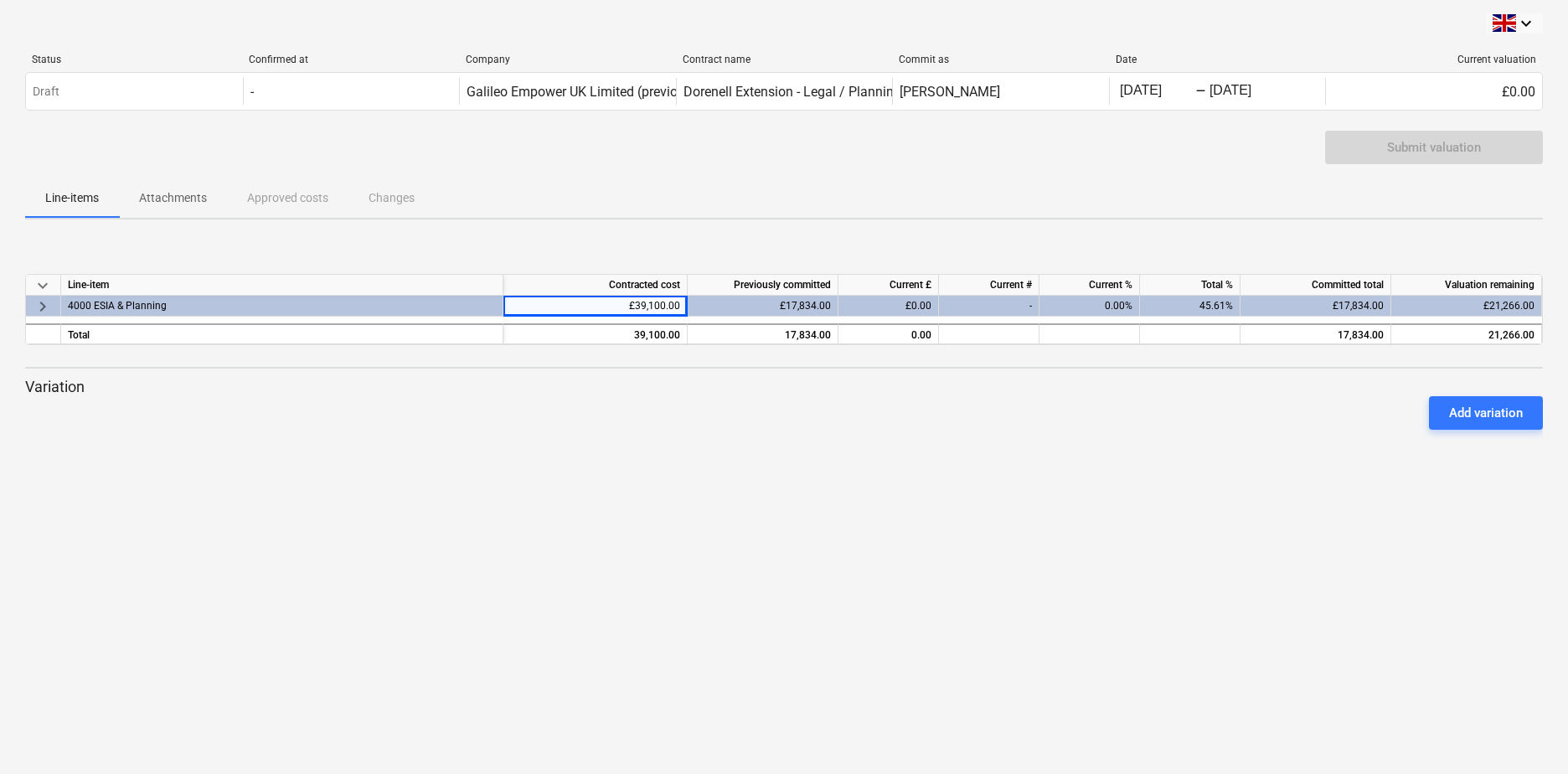
click at [812, 305] on div "£17,834.00" at bounding box center [764, 306] width 151 height 21
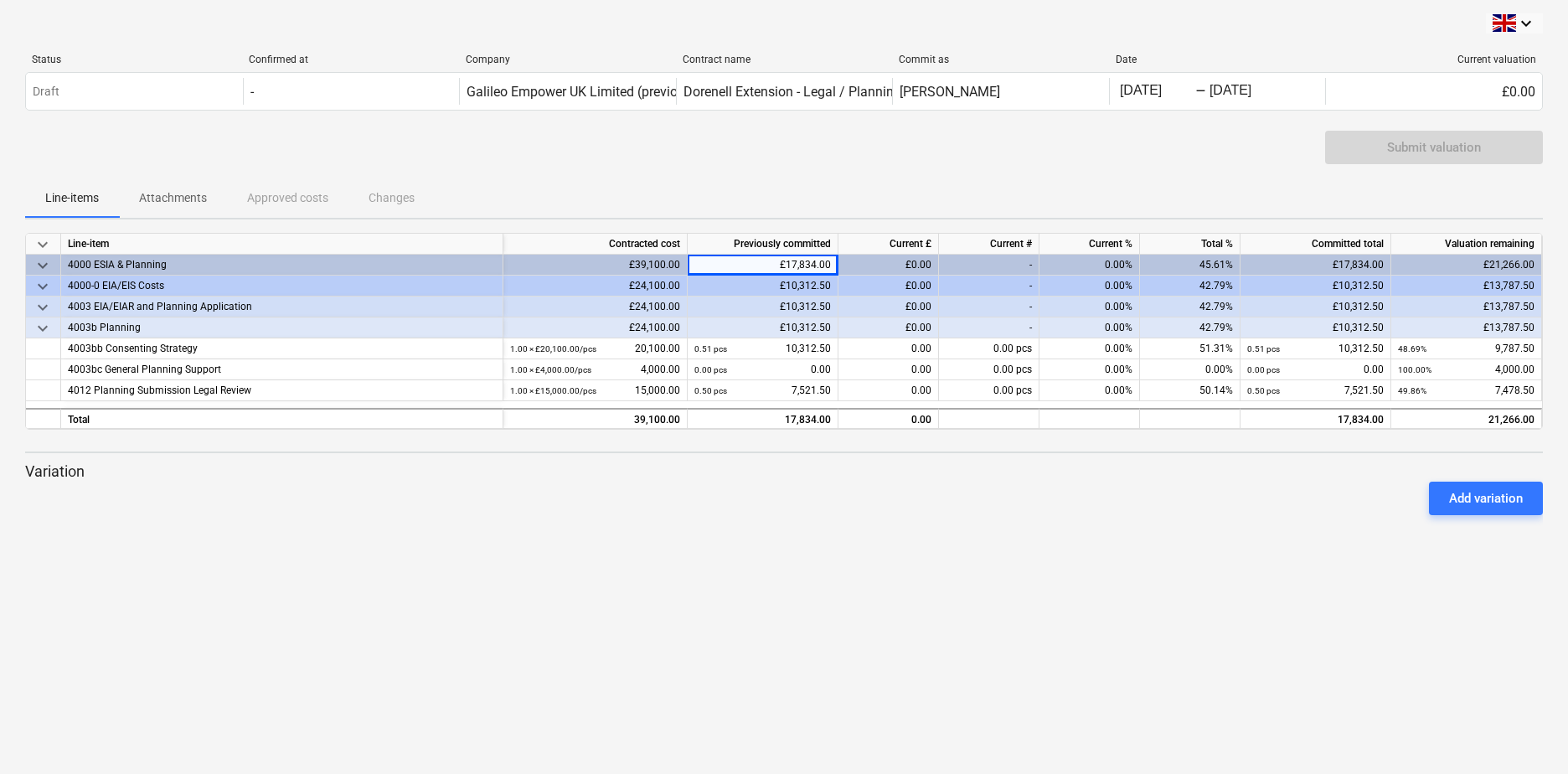
click at [881, 259] on div "£0.00" at bounding box center [888, 264] width 100 height 21
drag, startPoint x: 900, startPoint y: 264, endPoint x: 945, endPoint y: 268, distance: 45.2
click at [0, 0] on div "keyboard_arrow_down 4000 ESIA & Planning £39,100.00 £17,834.00 £0.00 - 0.00% 45…" at bounding box center [0, 0] width 0 height 0
drag, startPoint x: 907, startPoint y: 248, endPoint x: 914, endPoint y: 254, distance: 9.2
click at [910, 251] on div "Current £" at bounding box center [888, 244] width 100 height 21
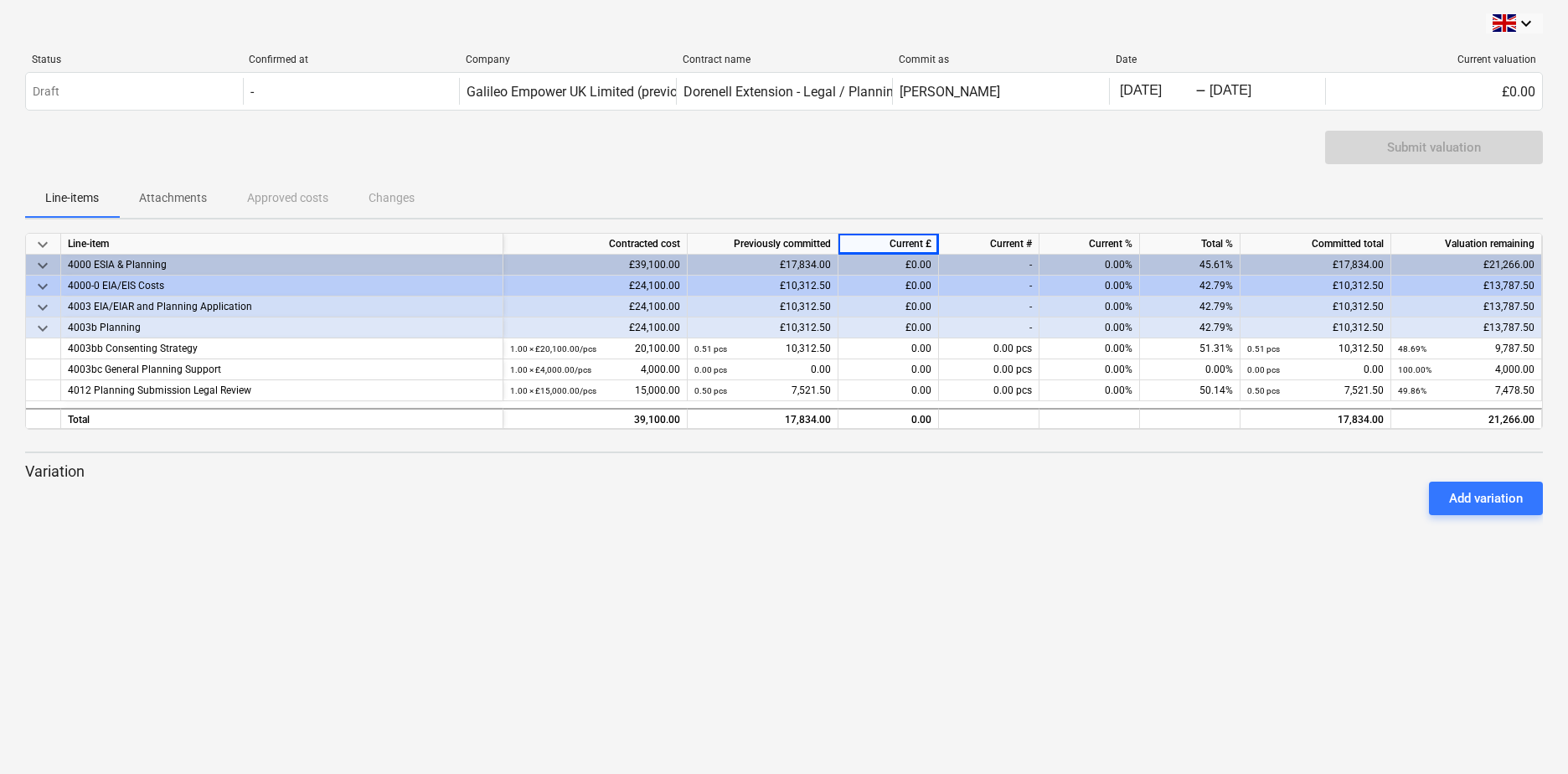
click at [922, 264] on div "£0.00" at bounding box center [888, 264] width 100 height 21
drag, startPoint x: 897, startPoint y: 264, endPoint x: 953, endPoint y: 268, distance: 56.1
click at [0, 0] on div "keyboard_arrow_down 4000 ESIA & Planning £39,100.00 £17,834.00 £0.00 - 0.00% 45…" at bounding box center [0, 0] width 0 height 0
click at [912, 295] on div "£0.00" at bounding box center [888, 286] width 100 height 21
click at [922, 264] on div "£0.00" at bounding box center [888, 264] width 100 height 21
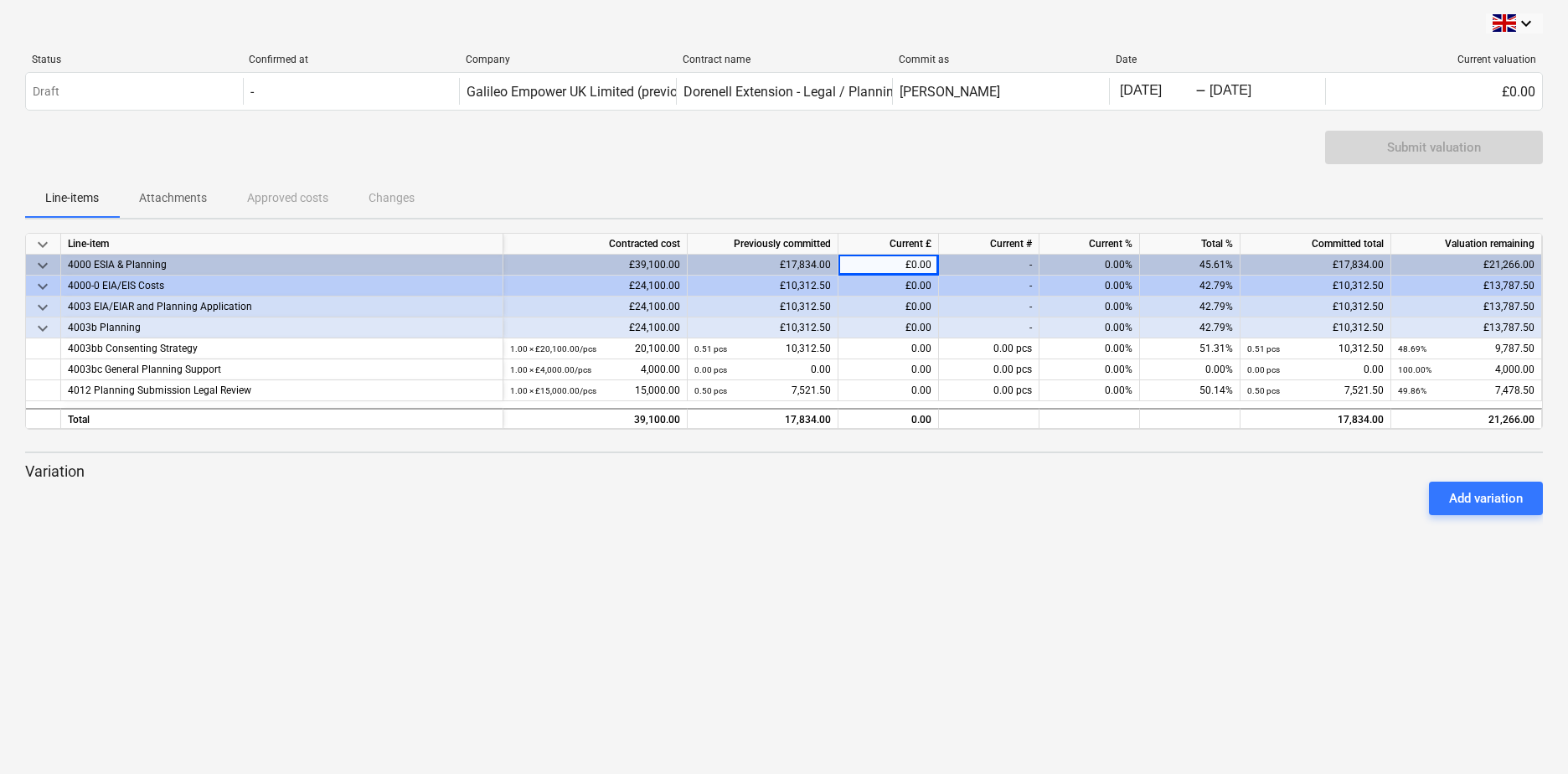
click at [910, 264] on div "£0.00" at bounding box center [888, 264] width 100 height 21
click at [908, 274] on div "£0.00" at bounding box center [888, 264] width 100 height 21
click at [920, 287] on div "£0.00" at bounding box center [888, 286] width 100 height 21
click at [913, 286] on div "£0.00" at bounding box center [888, 286] width 100 height 21
click at [910, 287] on div "£0.00" at bounding box center [888, 286] width 100 height 21
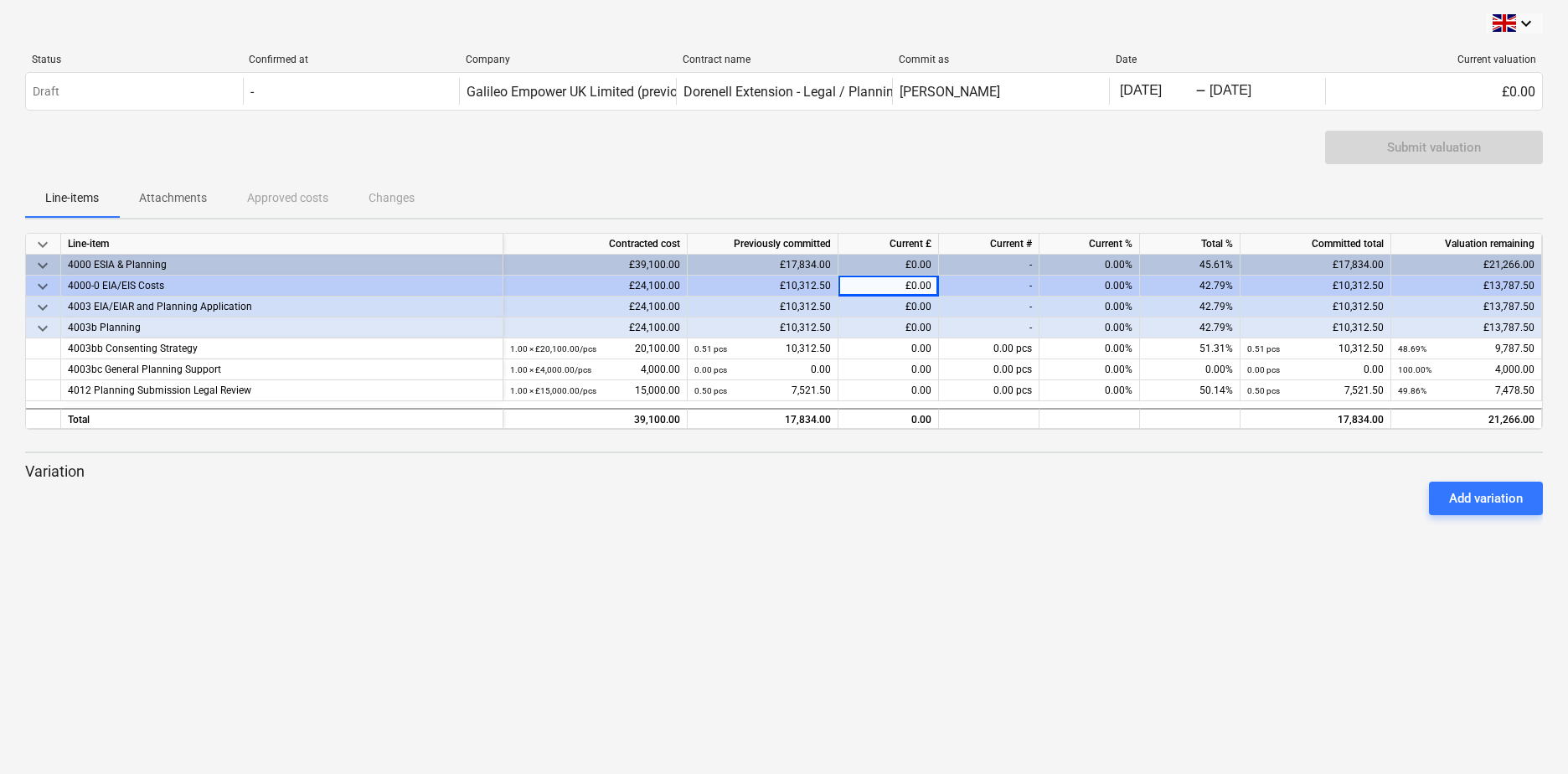
click at [927, 461] on div "keyboard_arrow_down Line-item Contracted cost Previously committed Current £ Cu…" at bounding box center [784, 381] width 1518 height 296
click at [755, 459] on div "keyboard_arrow_down Line-item Contracted cost Previously committed Current £ Cu…" at bounding box center [784, 381] width 1518 height 296
click at [905, 260] on div "£0.00" at bounding box center [888, 264] width 100 height 21
click at [919, 265] on div "£0.00" at bounding box center [888, 264] width 100 height 21
click at [913, 265] on div "£0.00" at bounding box center [888, 264] width 100 height 21
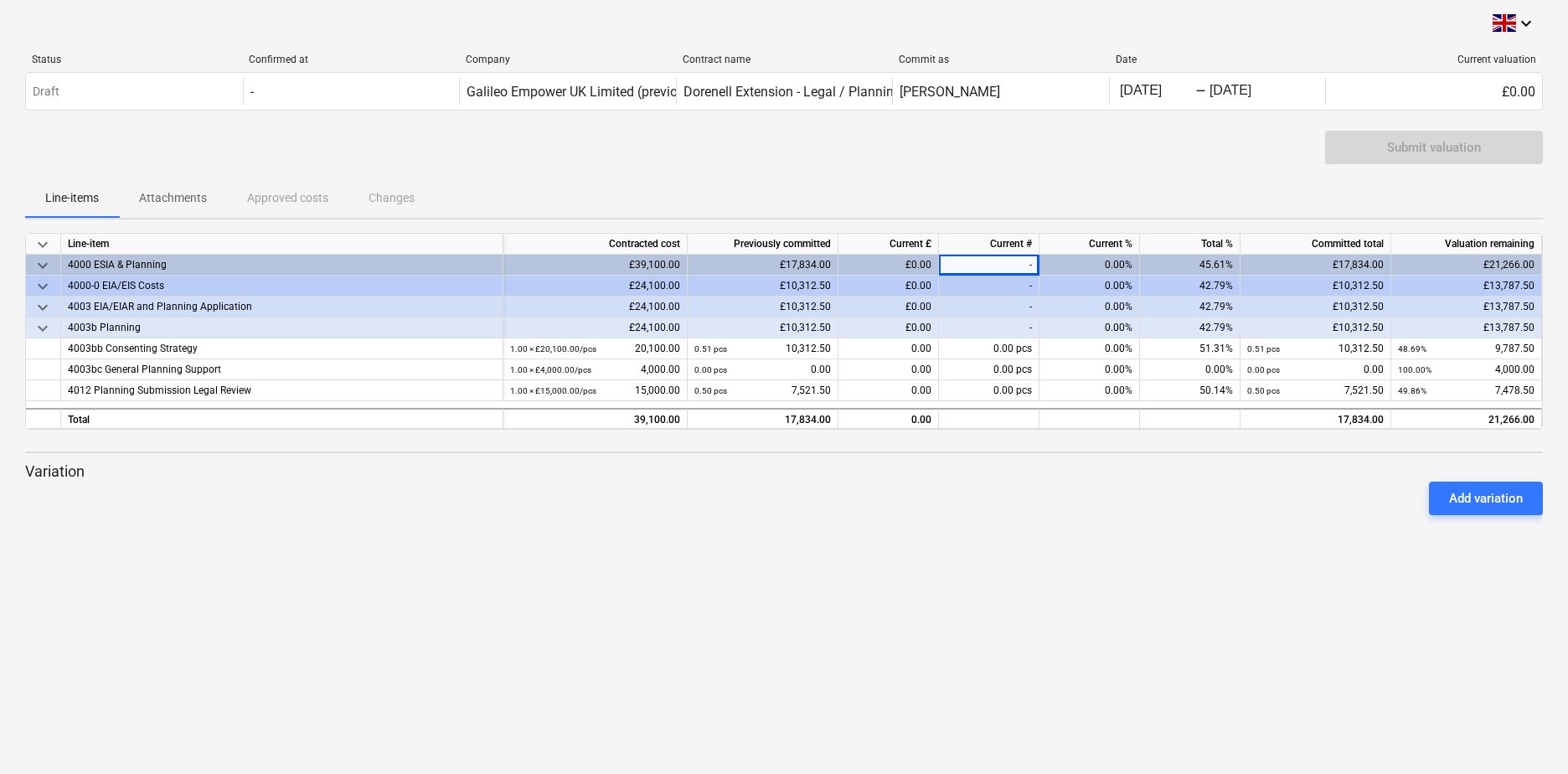
click at [919, 261] on div "£0.00" at bounding box center [888, 264] width 100 height 21
click at [324, 125] on div "Status Confirmed at Company Contract name Commit as Date Current valuation Draf…" at bounding box center [784, 86] width 1518 height 90
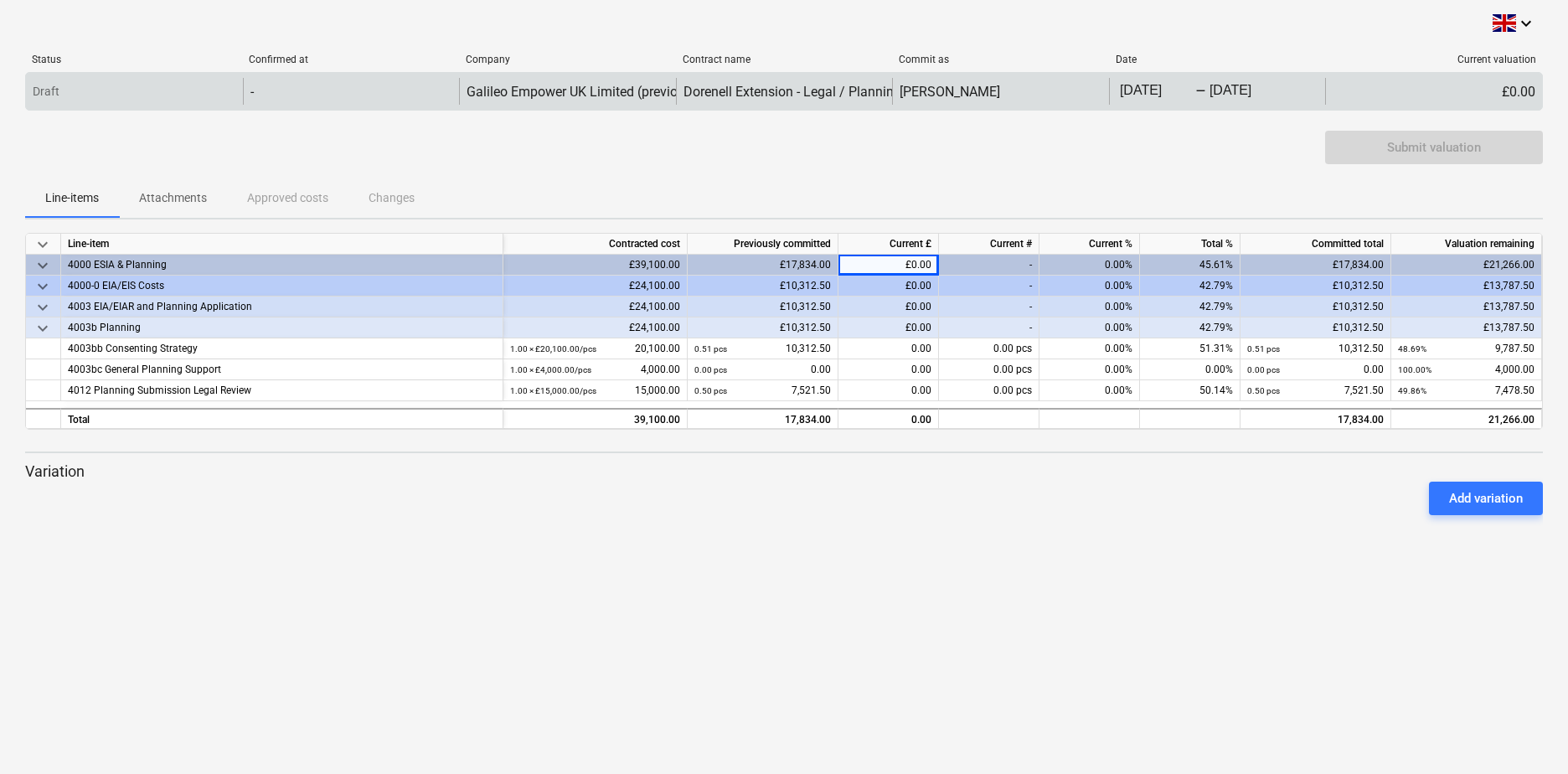
click at [162, 93] on div "Draft" at bounding box center [135, 91] width 217 height 27
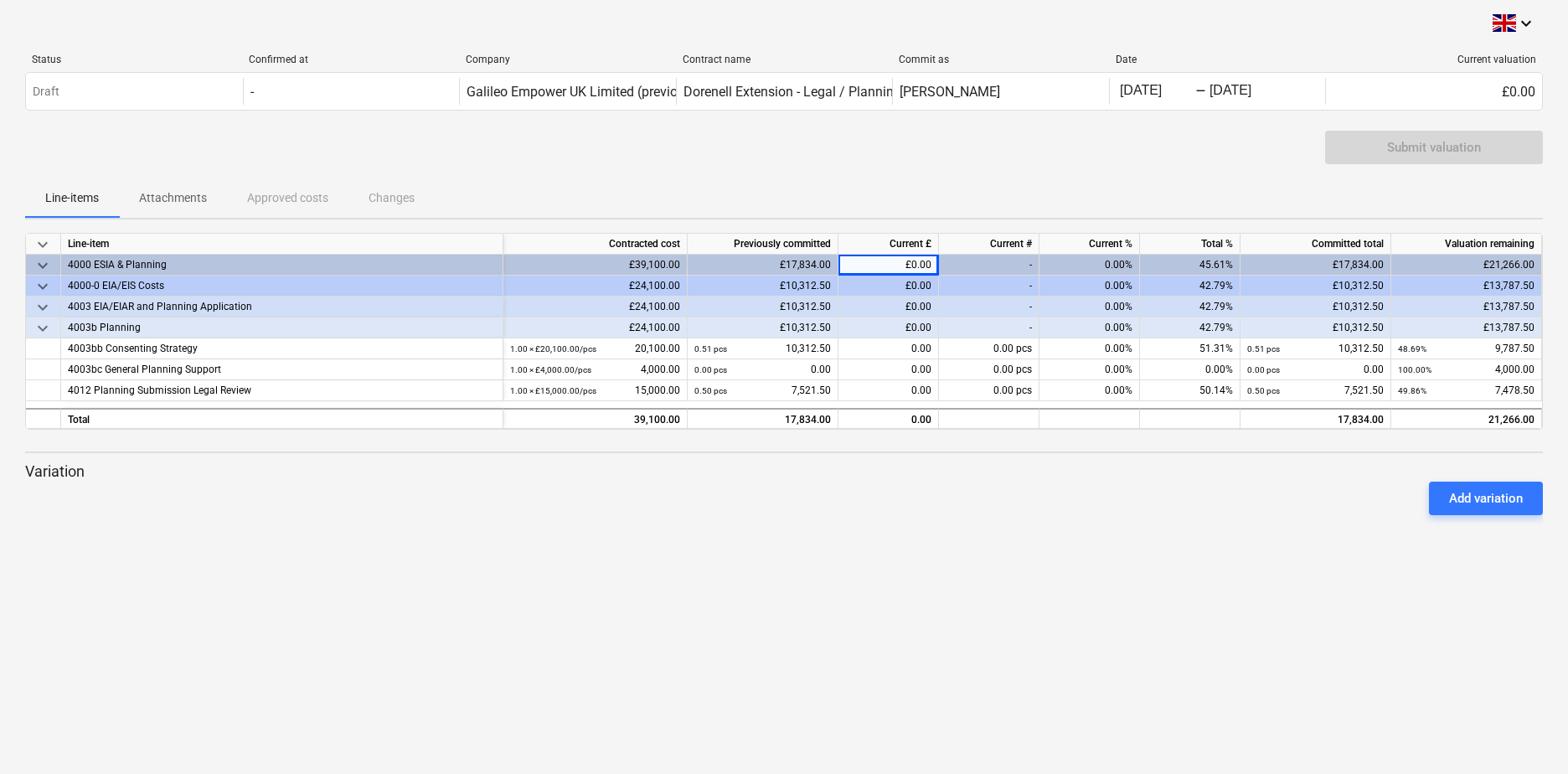
click at [232, 179] on div "Line-items Attachments Approved costs Changes" at bounding box center [784, 198] width 1518 height 41
click at [177, 190] on p "Attachments" at bounding box center [173, 198] width 68 height 18
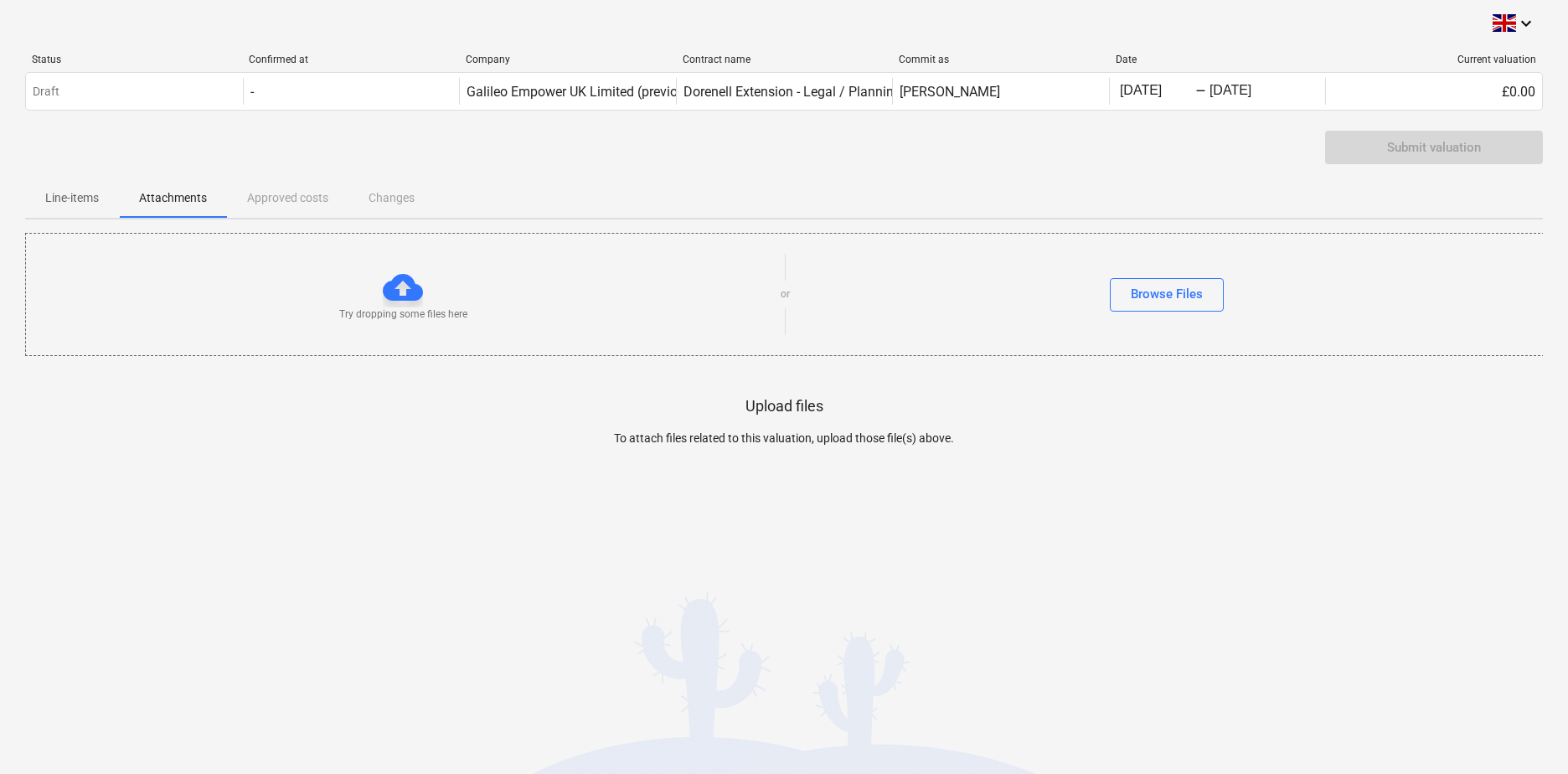
click at [268, 201] on div "Line-items Attachments Approved costs Changes" at bounding box center [784, 198] width 1518 height 41
click at [273, 201] on div "Line-items Attachments Approved costs Changes" at bounding box center [784, 198] width 1518 height 41
click at [282, 205] on div "Line-items Attachments Approved costs Changes" at bounding box center [784, 198] width 1518 height 41
drag, startPoint x: 277, startPoint y: 205, endPoint x: 174, endPoint y: 209, distance: 103.1
click at [276, 206] on div "Line-items Attachments Approved costs Changes" at bounding box center [784, 198] width 1518 height 41
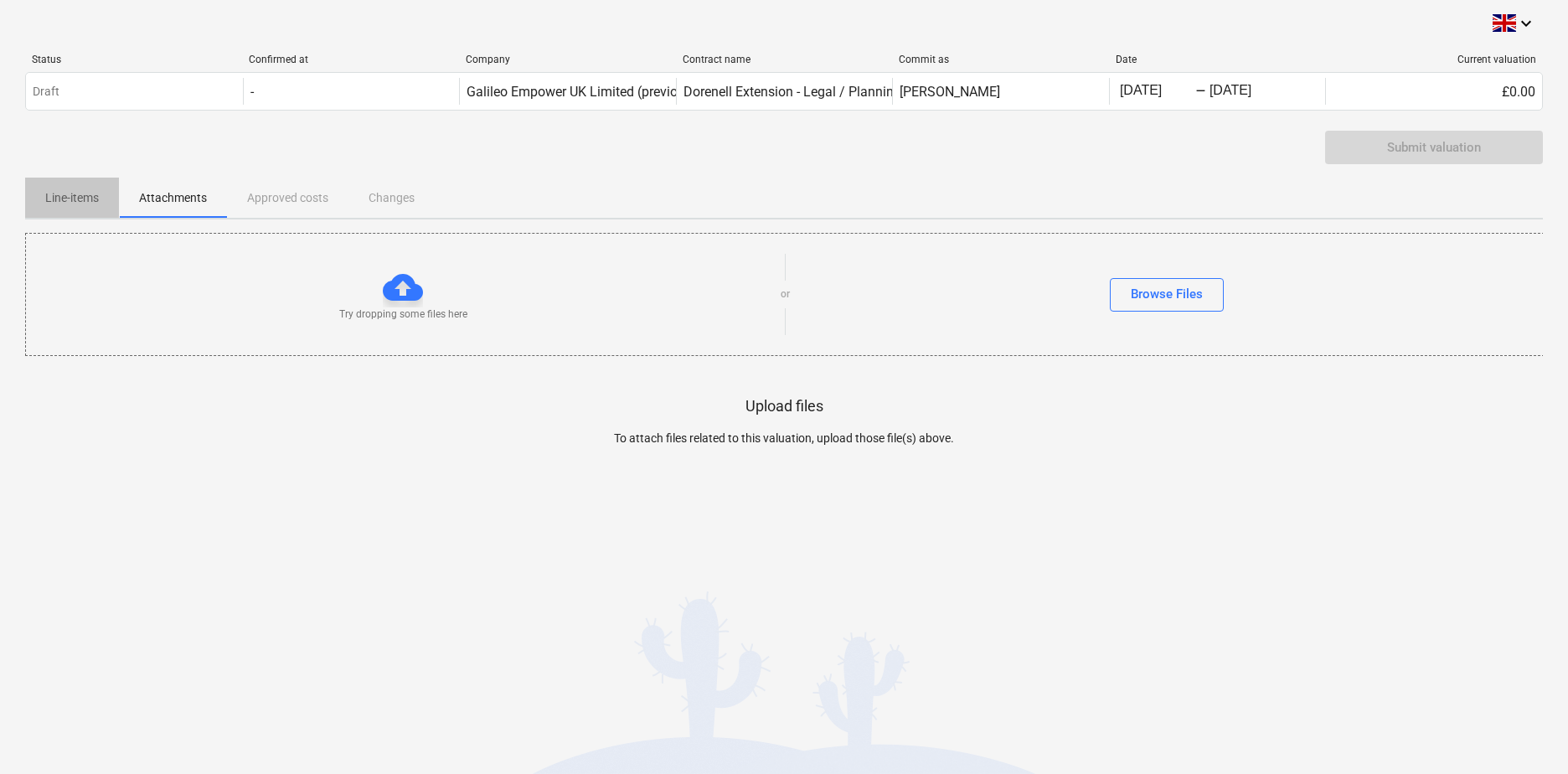
click at [82, 190] on p "Line-items" at bounding box center [72, 198] width 53 height 18
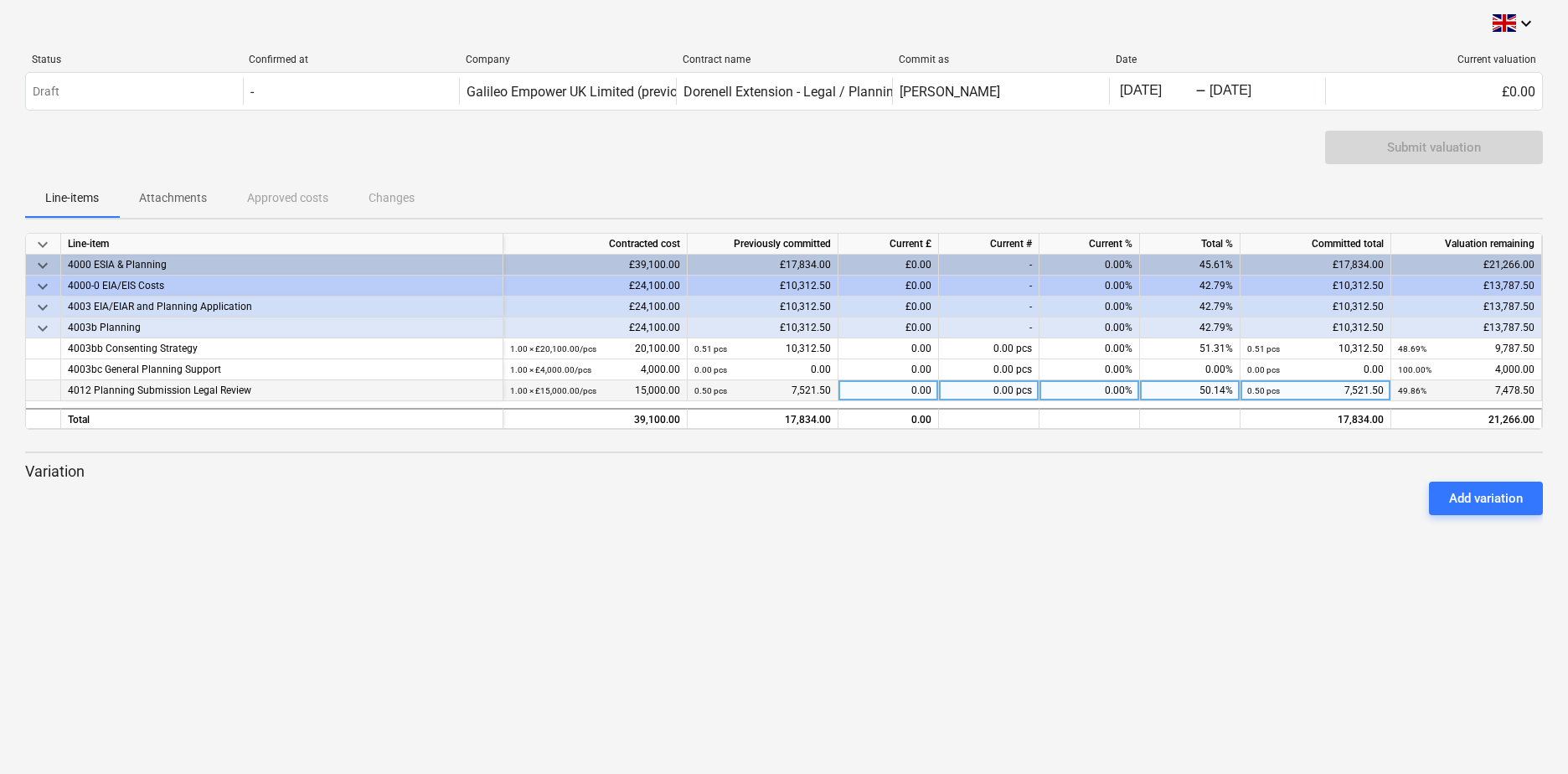
click at [909, 393] on div "0.00" at bounding box center [888, 391] width 100 height 21
type input "e"
drag, startPoint x: 912, startPoint y: 393, endPoint x: 931, endPoint y: 391, distance: 19.1
click at [931, 391] on div "0.00" at bounding box center [888, 391] width 100 height 21
type input "9479"
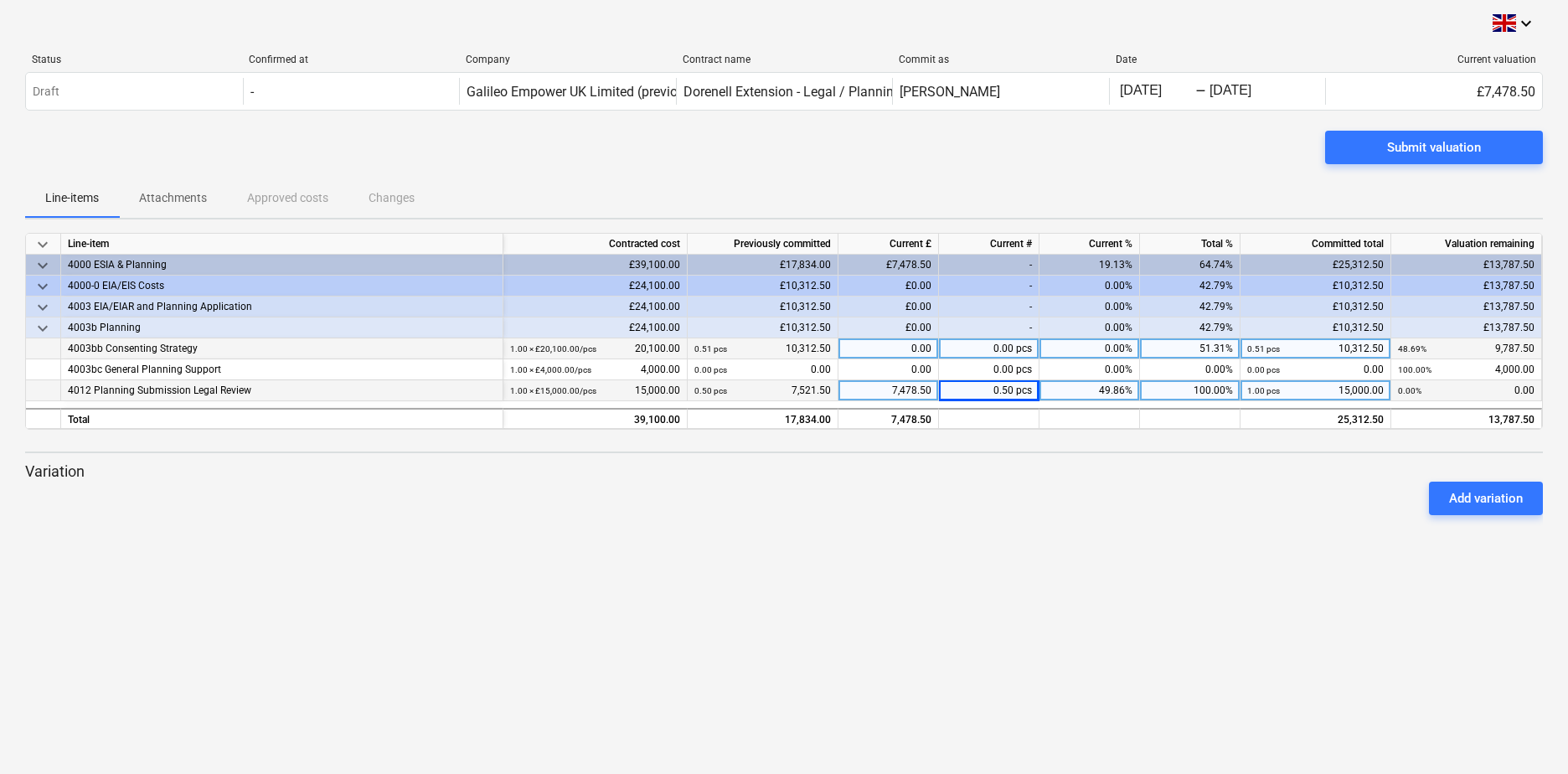
click at [992, 348] on div "0.00 pcs" at bounding box center [989, 348] width 100 height 21
type input "2000"
drag, startPoint x: 889, startPoint y: 353, endPoint x: 932, endPoint y: 352, distance: 43.0
click at [932, 352] on div "9,787.50" at bounding box center [888, 348] width 100 height 21
type input "2500"
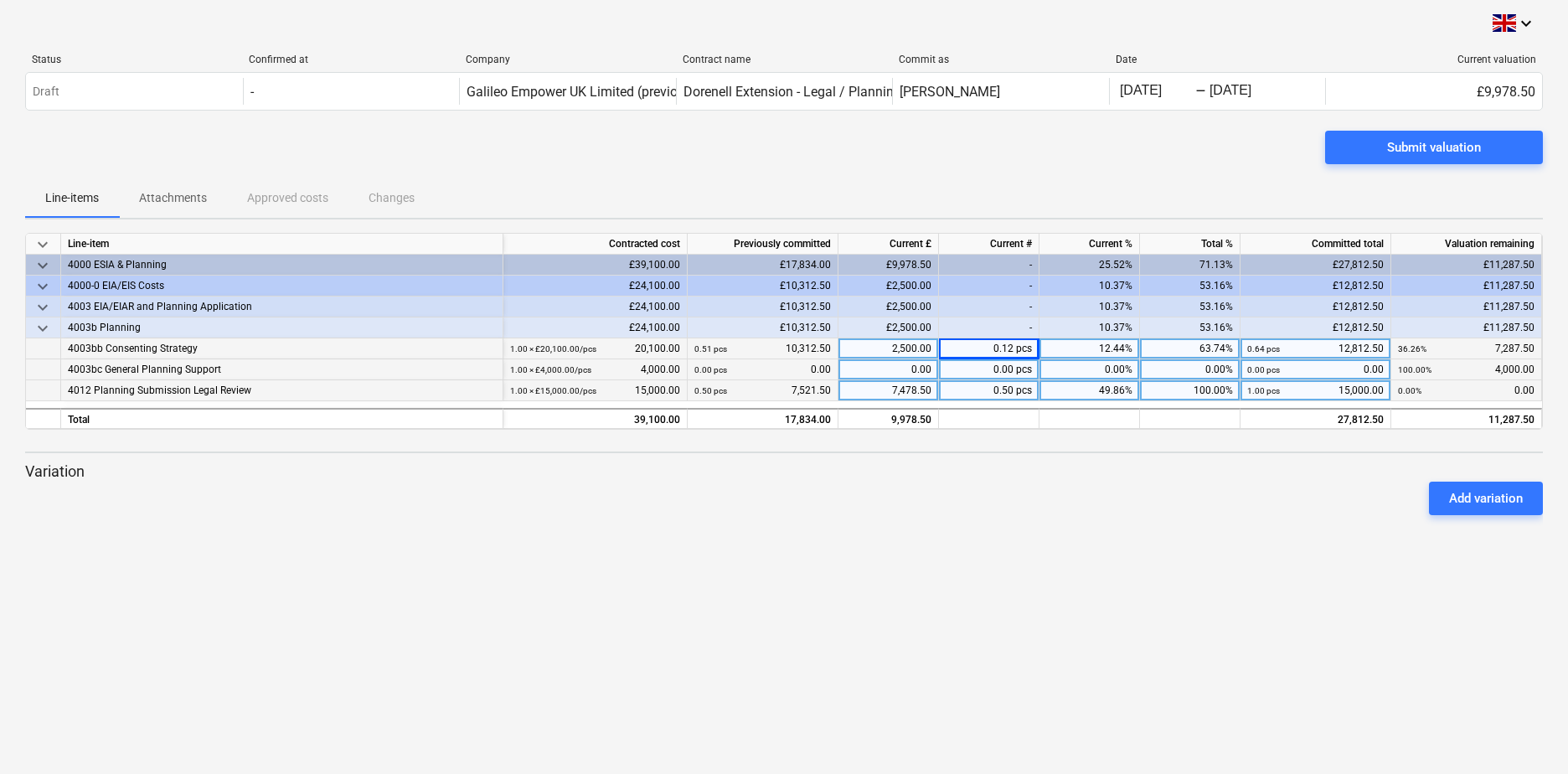
click at [919, 369] on div "0.00" at bounding box center [888, 369] width 100 height 21
type input "2000"
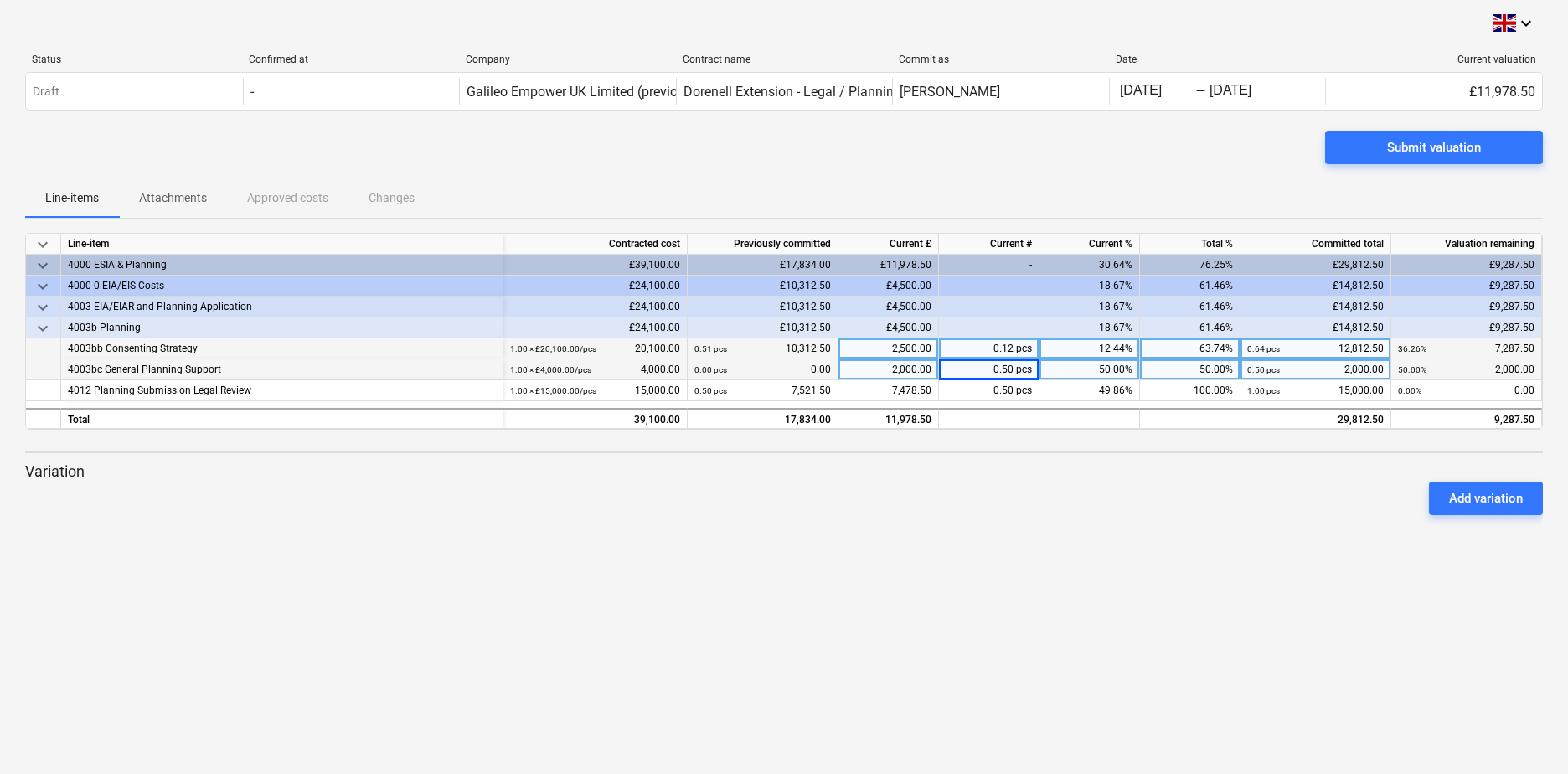
click at [1050, 475] on div "Add variation" at bounding box center [784, 498] width 1531 height 47
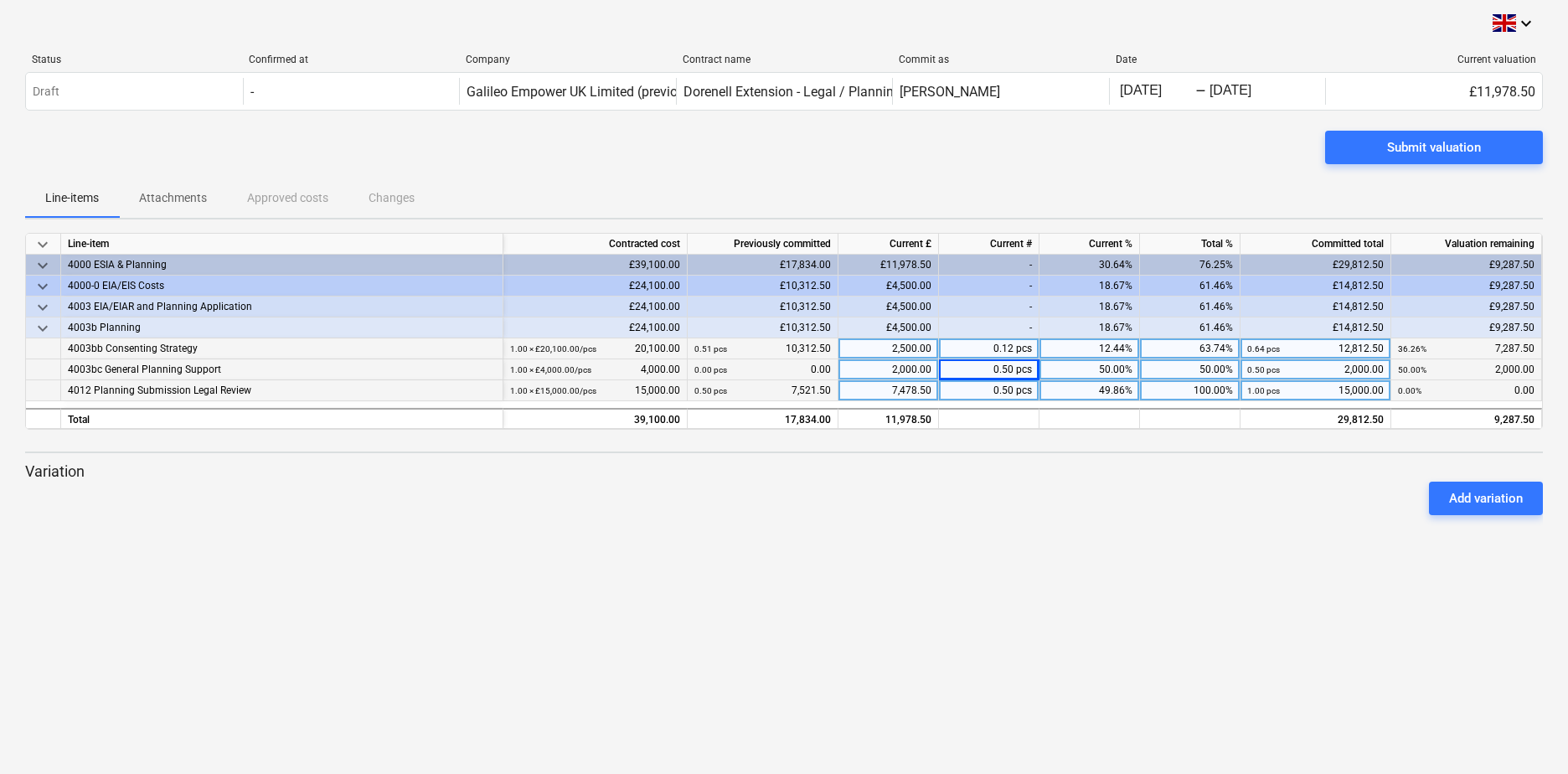
click at [914, 390] on div "7,478.50" at bounding box center [888, 391] width 100 height 21
click at [910, 348] on div "2,500.00" at bounding box center [888, 348] width 100 height 21
click at [918, 370] on div "2,000.00" at bounding box center [888, 369] width 100 height 21
click at [1177, 450] on div "keyboard_arrow_down Line-item Contracted cost Previously committed Current £ Cu…" at bounding box center [784, 381] width 1518 height 296
click at [1022, 181] on div "Line-items Attachments Approved costs Changes" at bounding box center [784, 198] width 1518 height 41
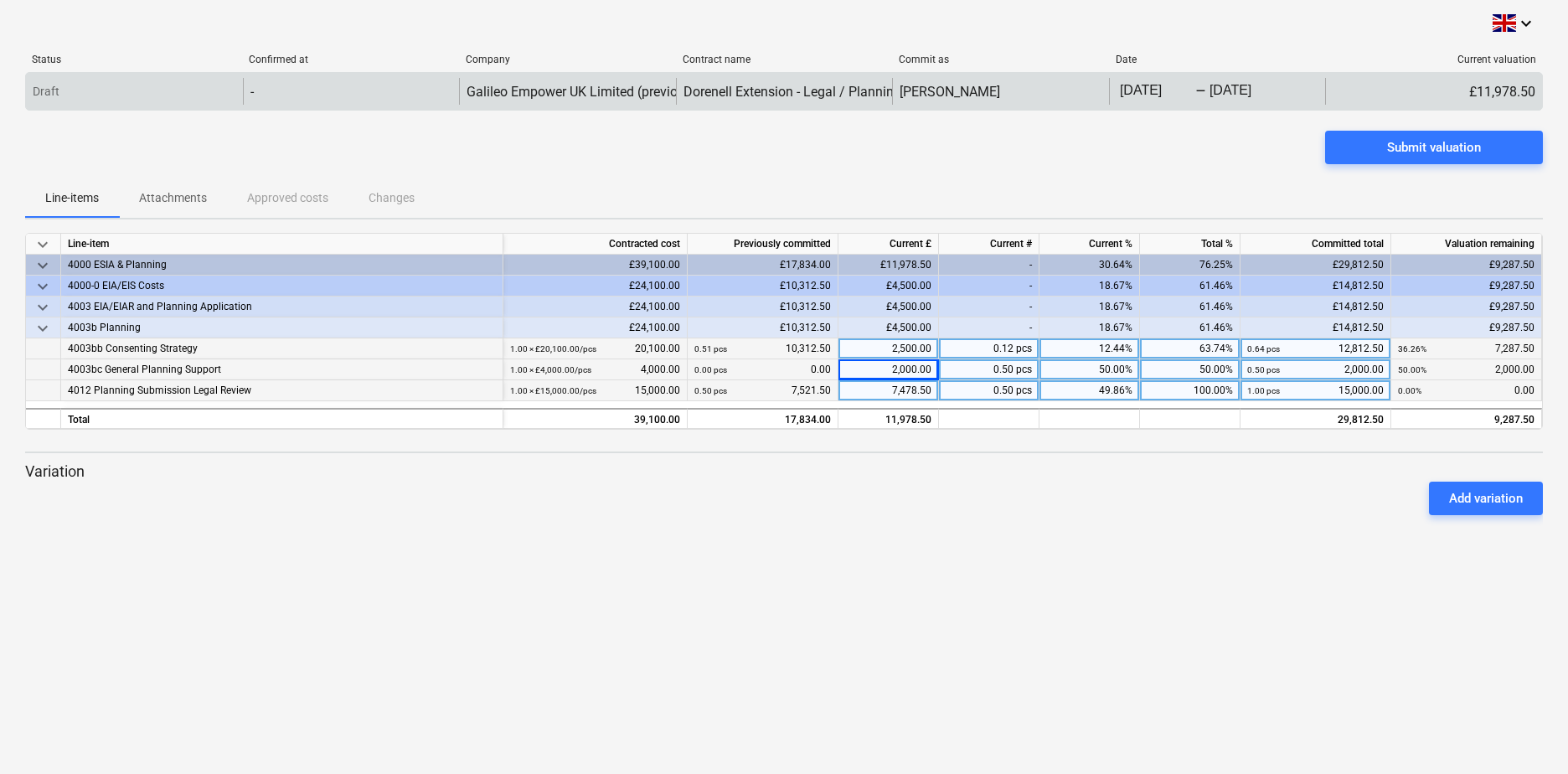
click at [1151, 95] on body "keyboard_arrow_down Status Confirmed at Company Contract name Commit as Date Cu…" at bounding box center [784, 387] width 1568 height 774
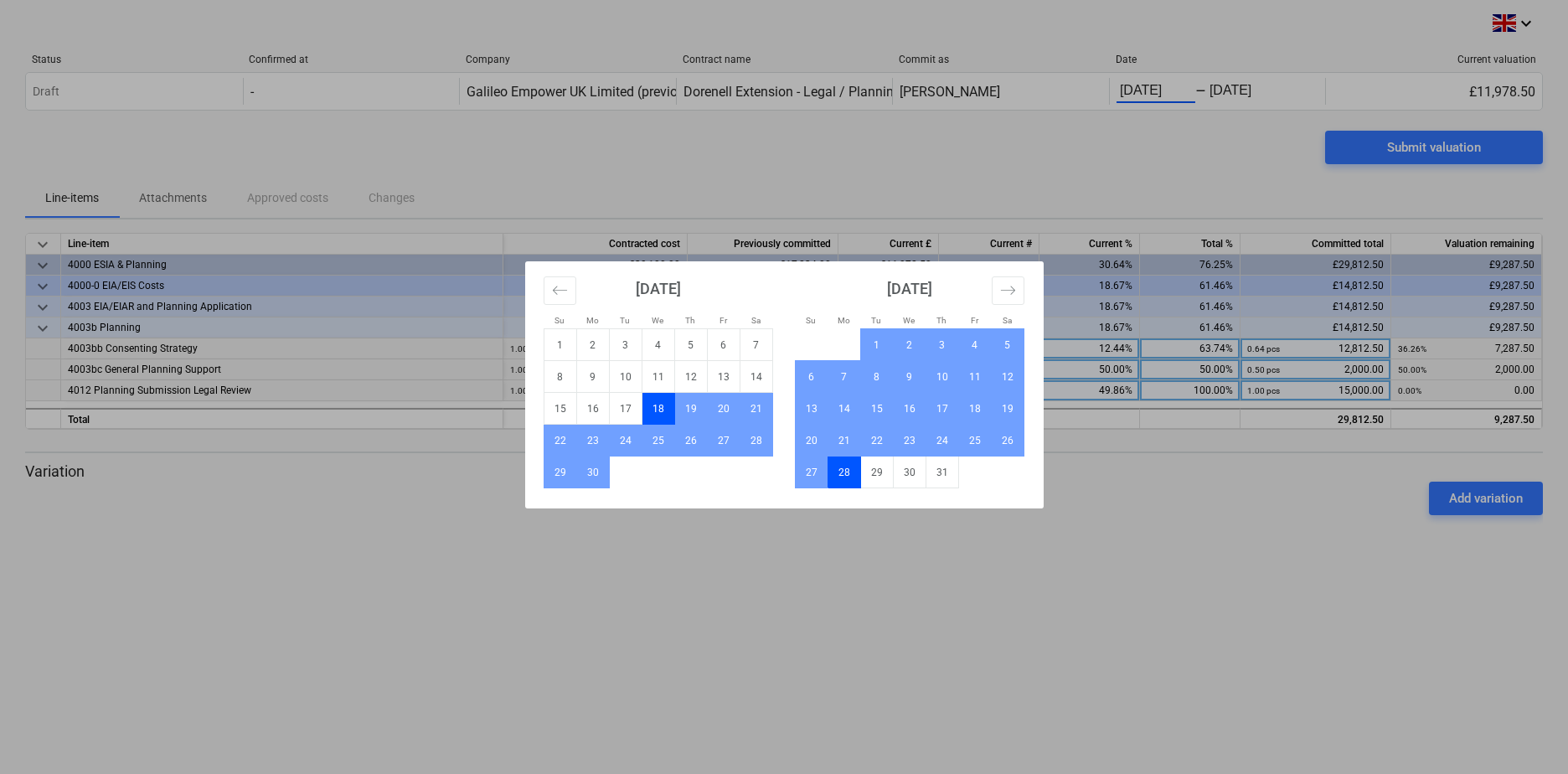
click at [1272, 165] on div "Su Mo Tu We Th Fr Sa Su Mo Tu We Th Fr Sa [DATE] 1 2 3 4 5 6 7 8 9 10 11 12 13 …" at bounding box center [784, 387] width 1568 height 774
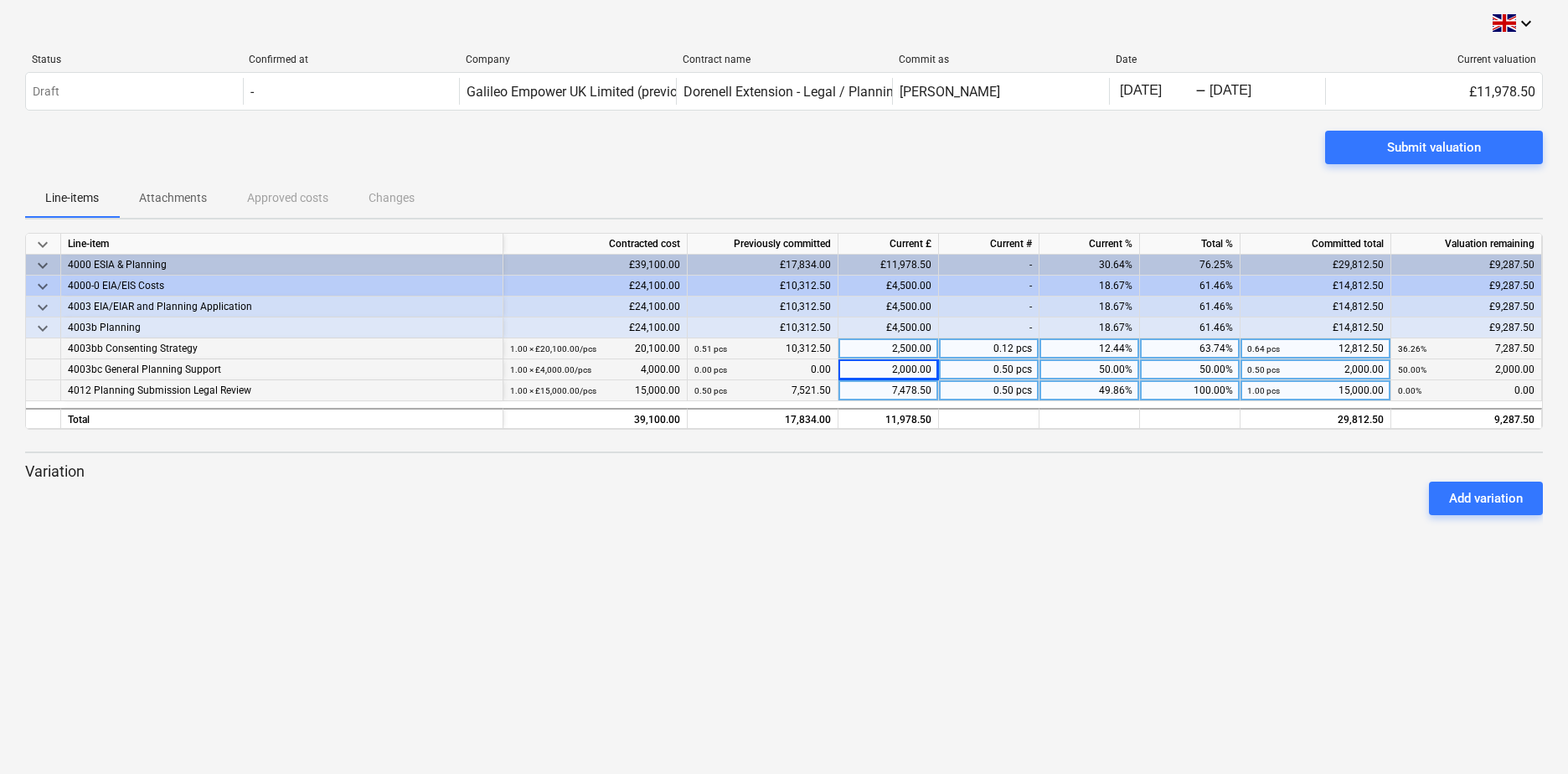
click at [926, 367] on div "2,000.00" at bounding box center [888, 369] width 100 height 21
type input "2000.50"
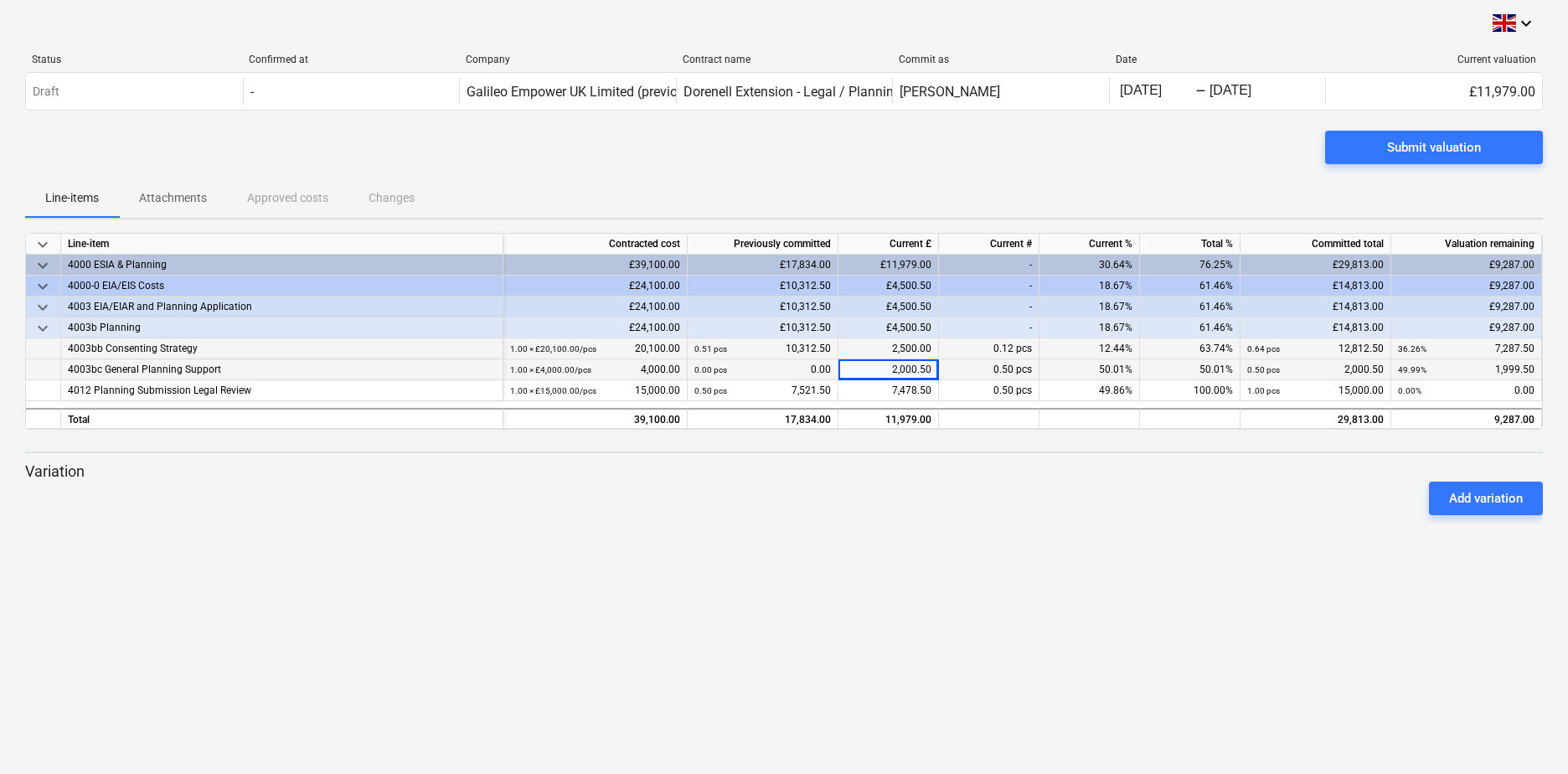
click at [899, 311] on div "£4,500.50" at bounding box center [888, 307] width 100 height 21
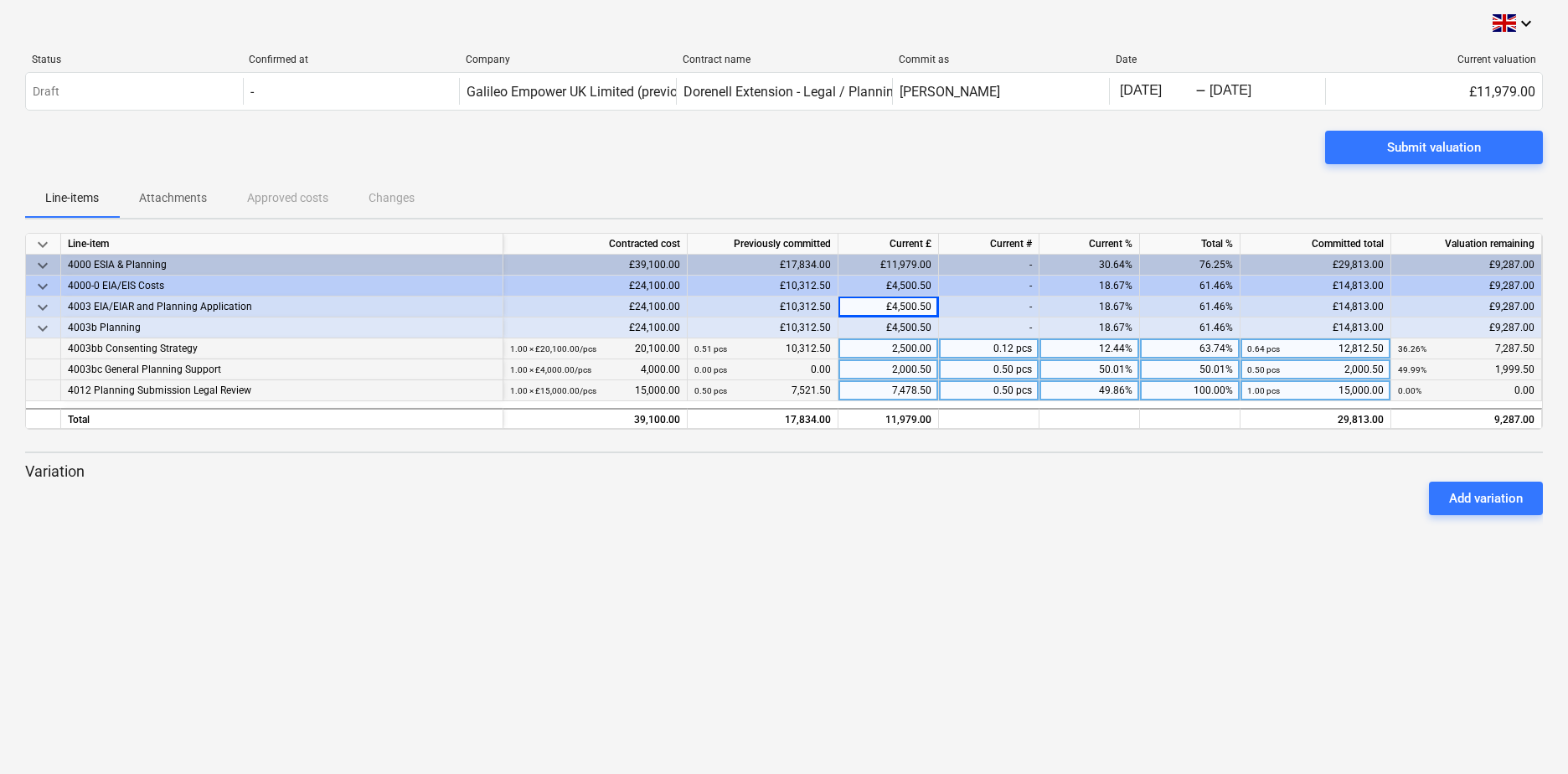
click at [916, 394] on div "7,478.50" at bounding box center [888, 391] width 100 height 21
type input "7479"
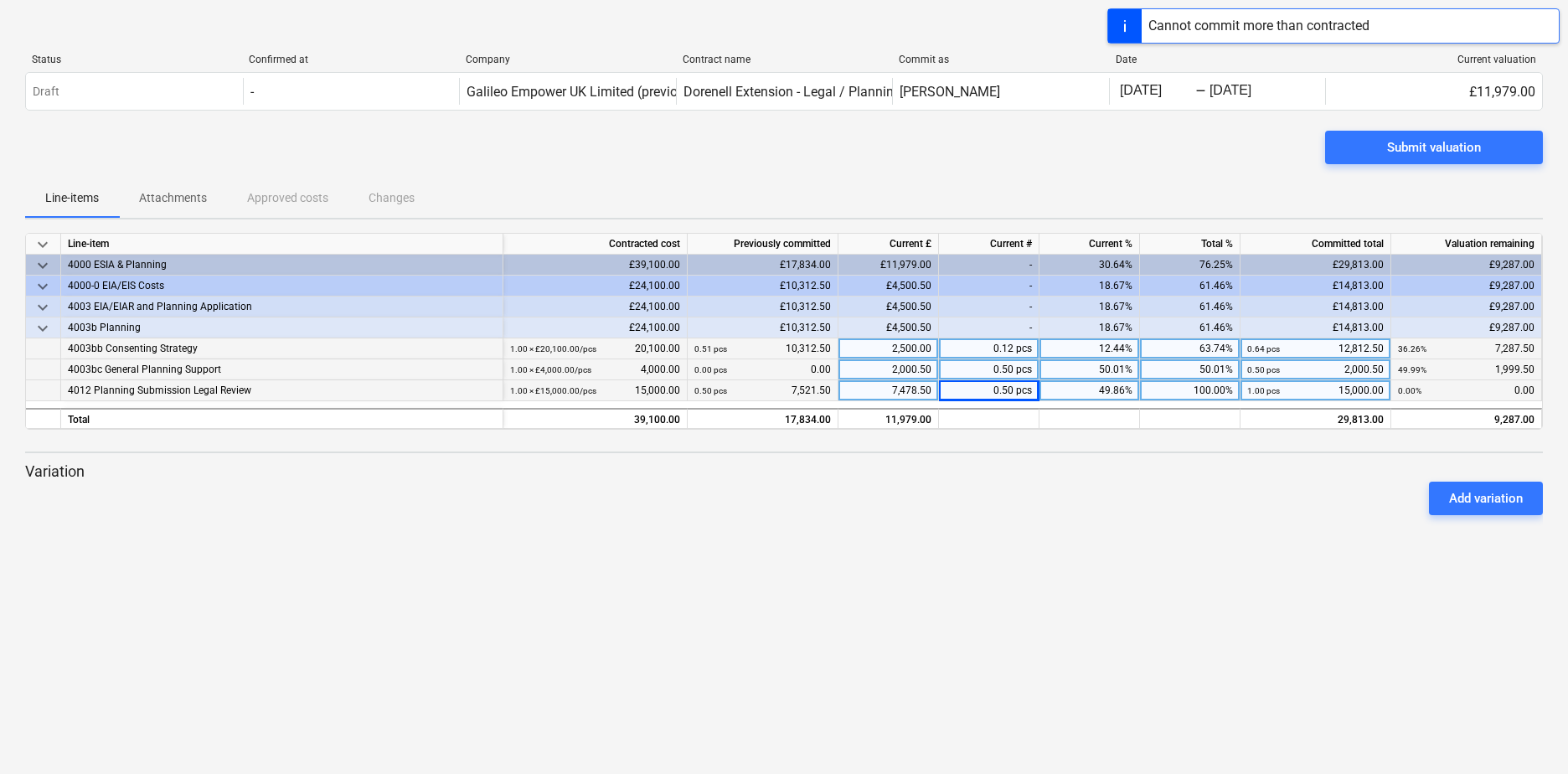
click at [927, 399] on div "7,478.50" at bounding box center [888, 391] width 100 height 21
click at [929, 352] on div "2,500.00" at bounding box center [888, 348] width 100 height 21
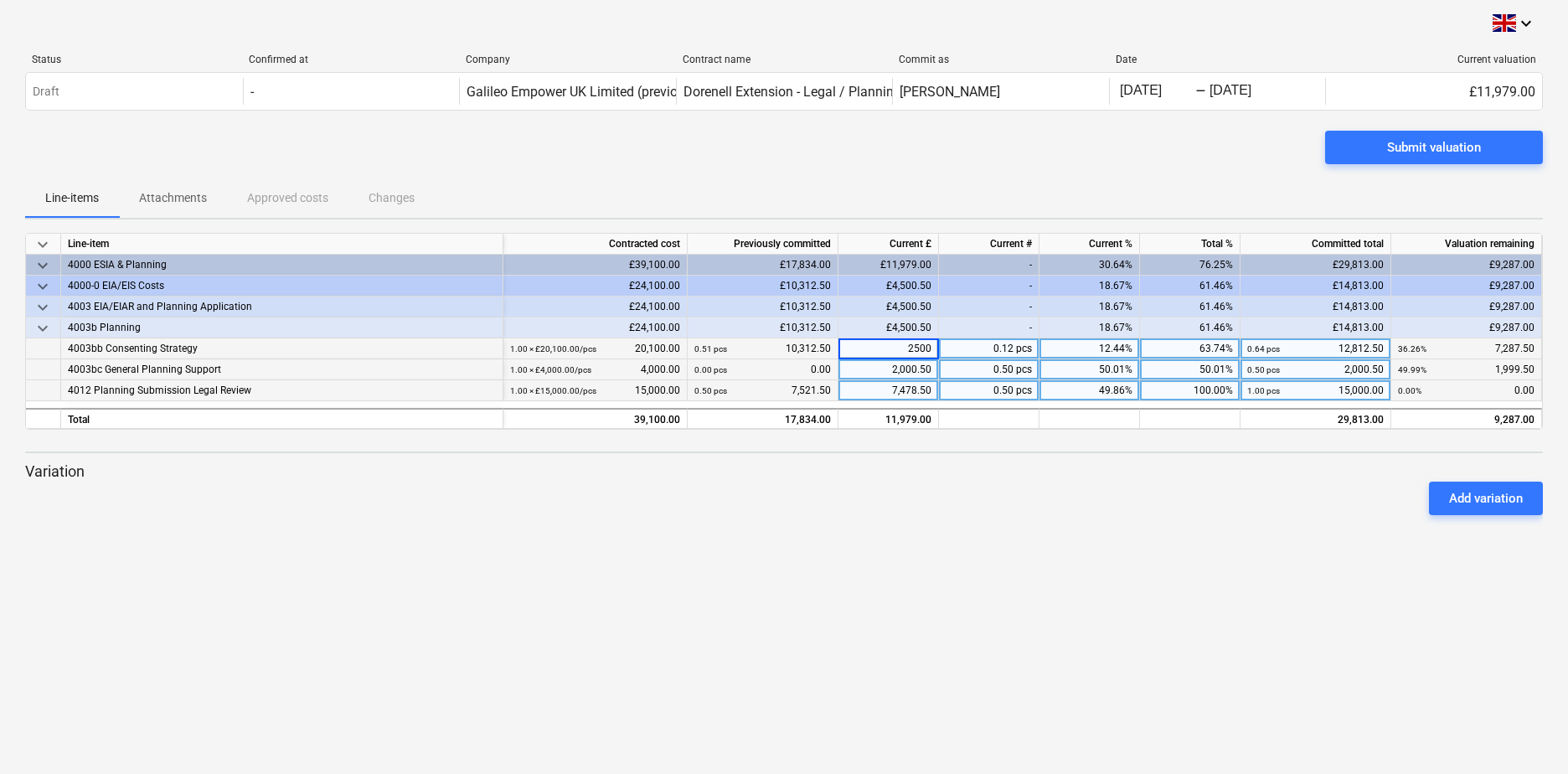
click at [1048, 358] on div "12.44%" at bounding box center [1089, 348] width 100 height 21
click at [935, 369] on div "2,000.50" at bounding box center [888, 369] width 100 height 21
click at [928, 370] on input "2000.5" at bounding box center [888, 369] width 99 height 20
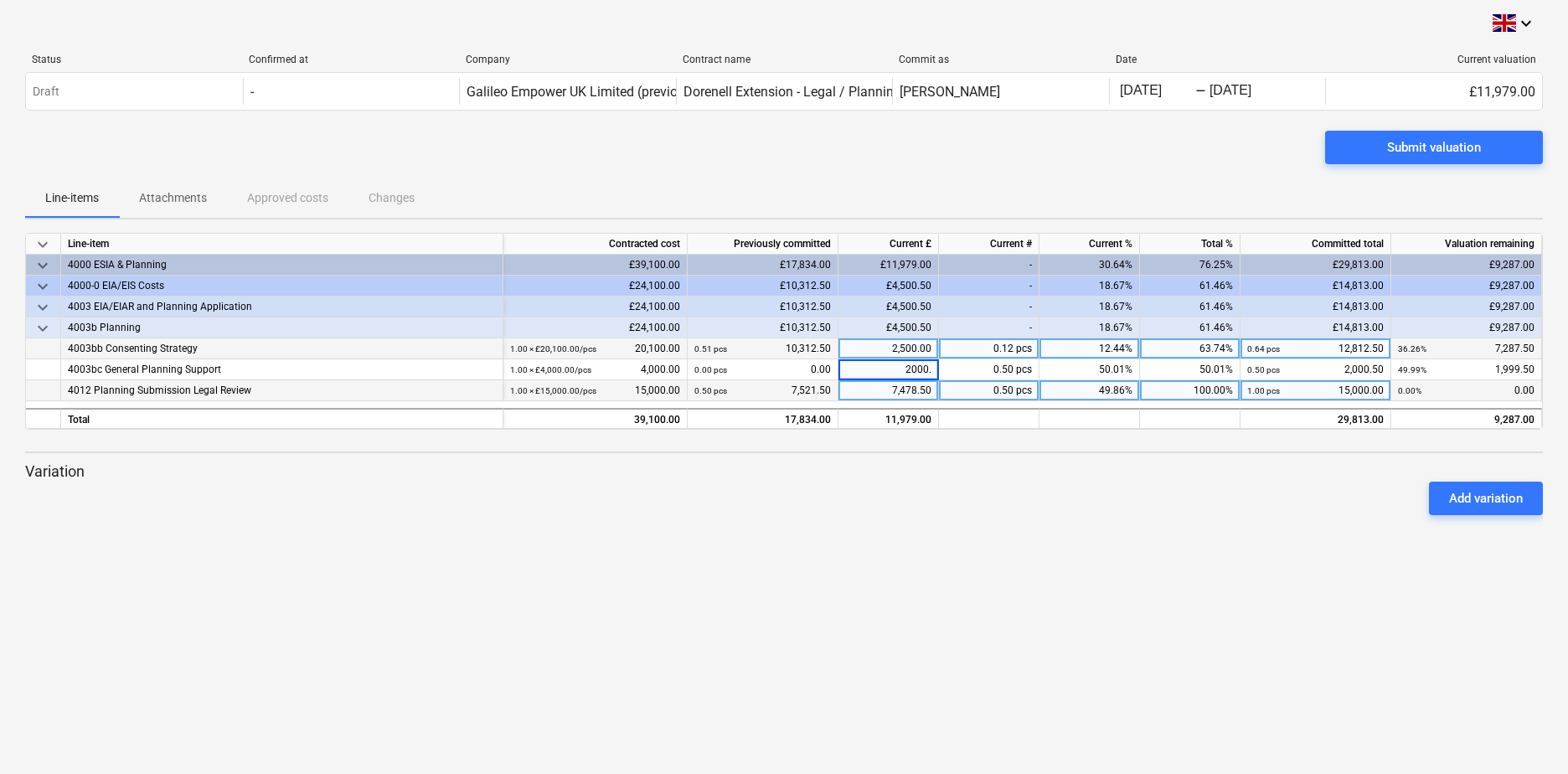
type input "2000"
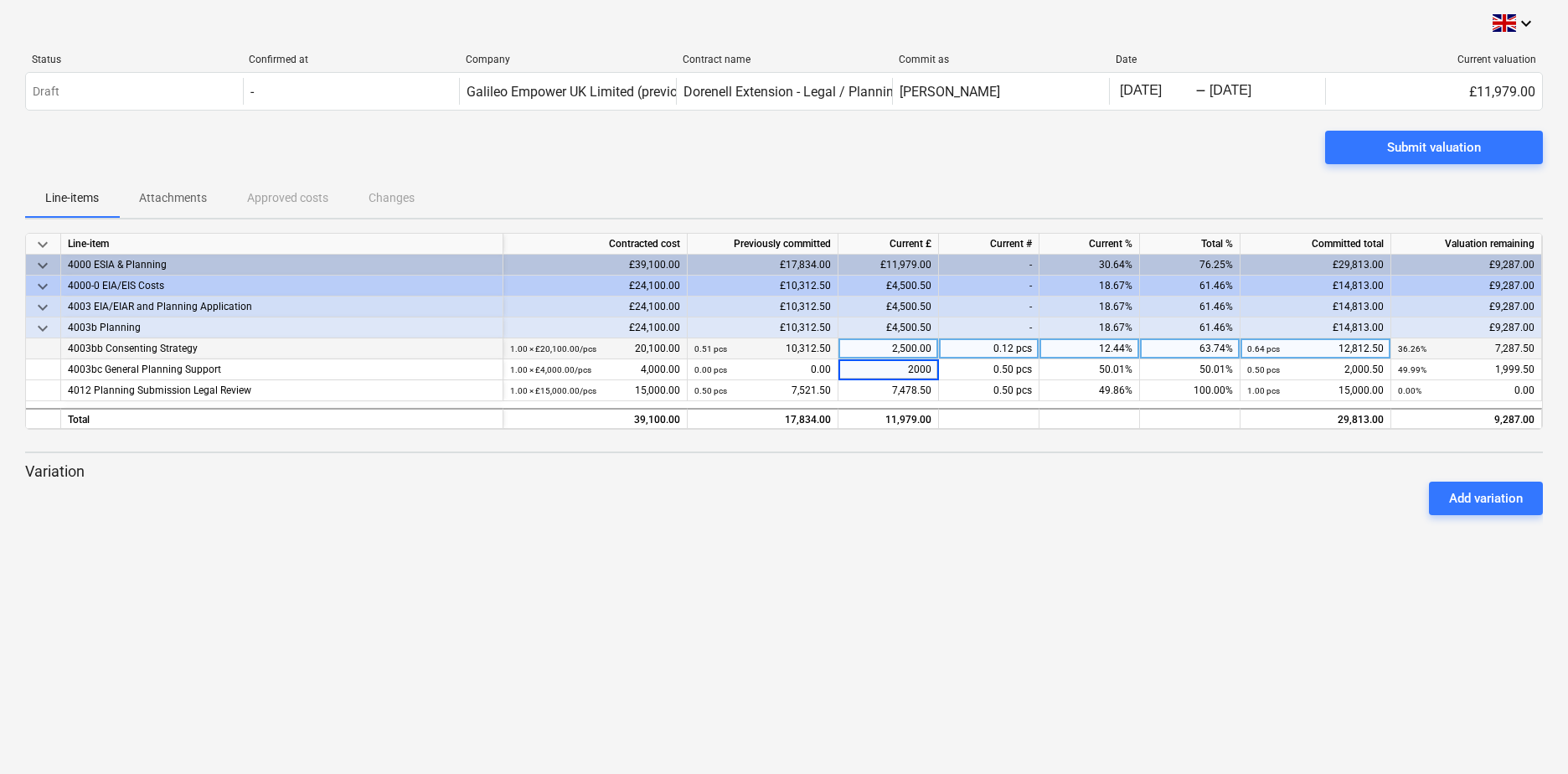
click at [854, 486] on div "Add variation" at bounding box center [784, 498] width 1531 height 47
click at [1459, 151] on div "Submit valuation" at bounding box center [1434, 147] width 94 height 22
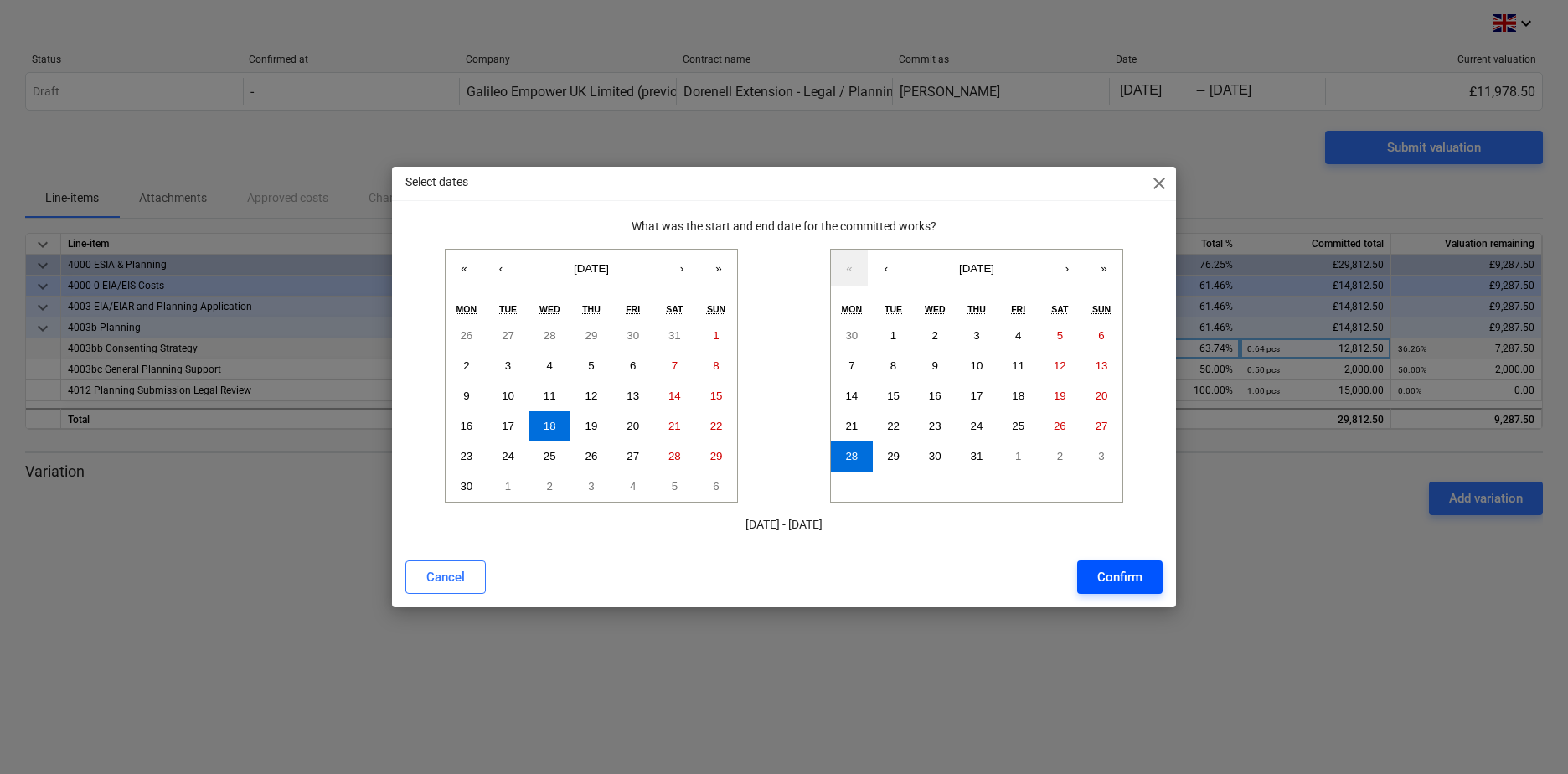
click at [1110, 572] on div "Confirm" at bounding box center [1119, 578] width 45 height 22
